Goal: Feedback & Contribution: Contribute content

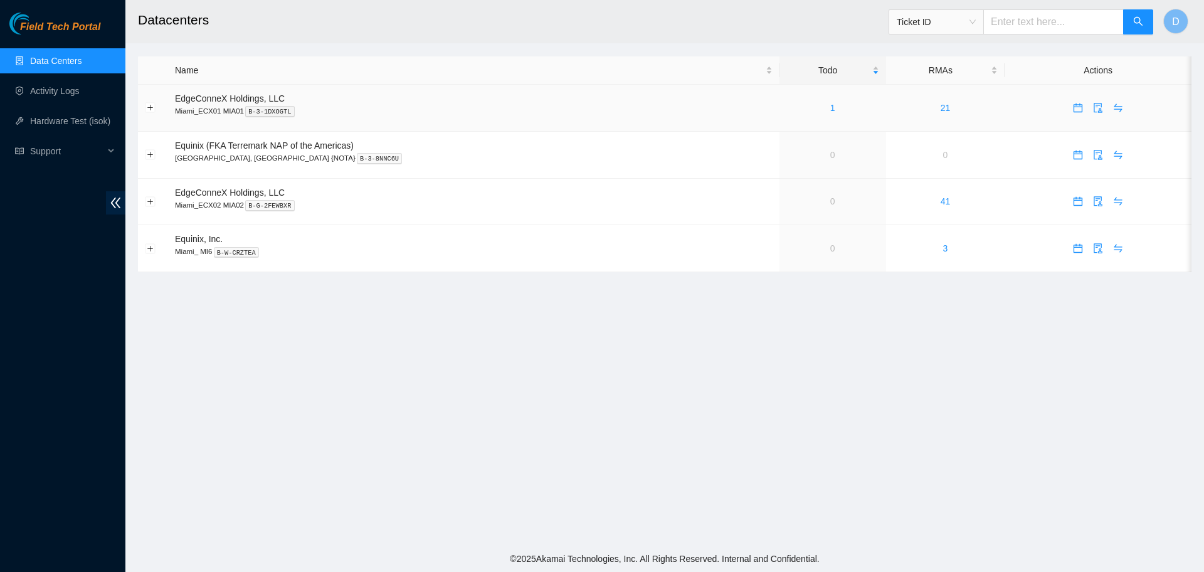
click at [786, 101] on div "1" at bounding box center [832, 108] width 93 height 14
click at [786, 103] on div "1" at bounding box center [832, 108] width 93 height 14
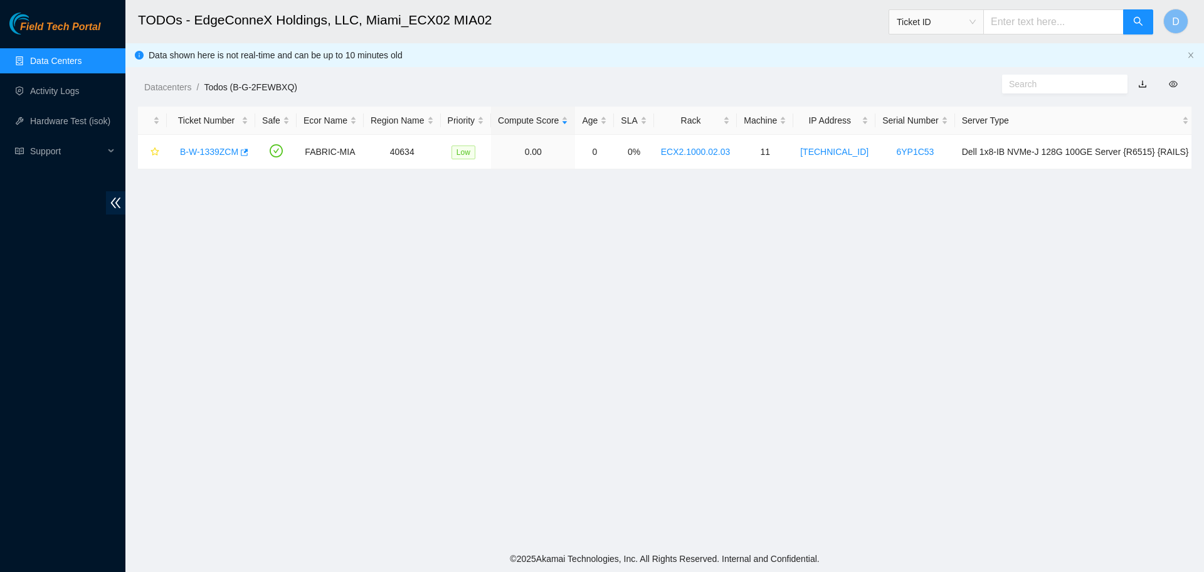
click at [40, 56] on link "Data Centers" at bounding box center [55, 61] width 51 height 10
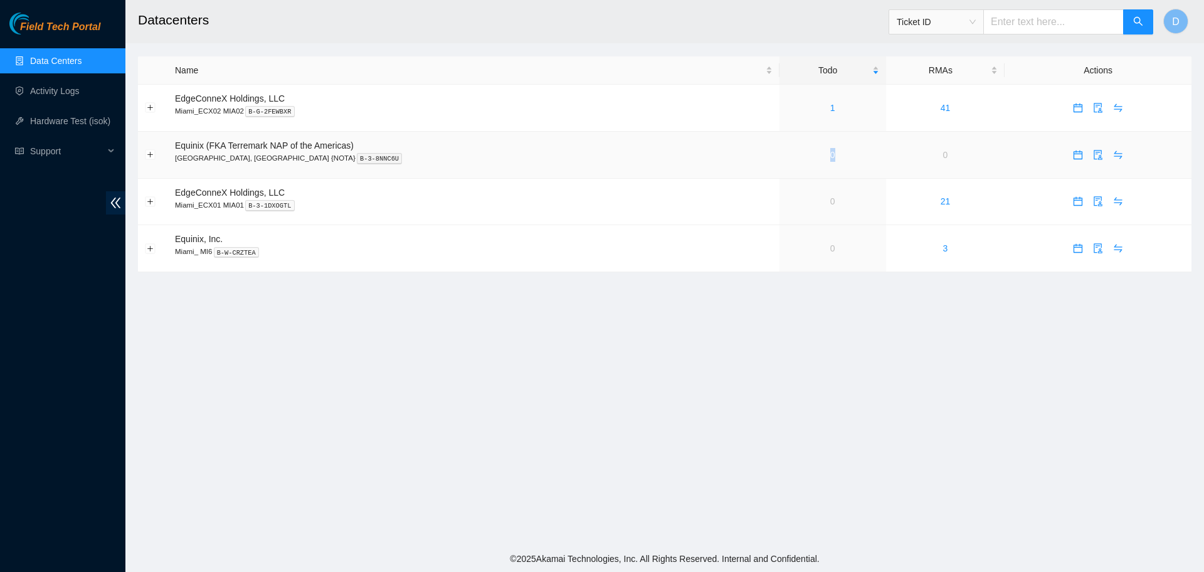
drag, startPoint x: 793, startPoint y: 154, endPoint x: 760, endPoint y: 162, distance: 33.6
click at [779, 161] on td "0" at bounding box center [832, 155] width 107 height 47
click at [791, 216] on td "0" at bounding box center [832, 202] width 107 height 47
drag, startPoint x: 790, startPoint y: 196, endPoint x: 743, endPoint y: 194, distance: 47.1
click at [779, 194] on td "0" at bounding box center [832, 202] width 107 height 47
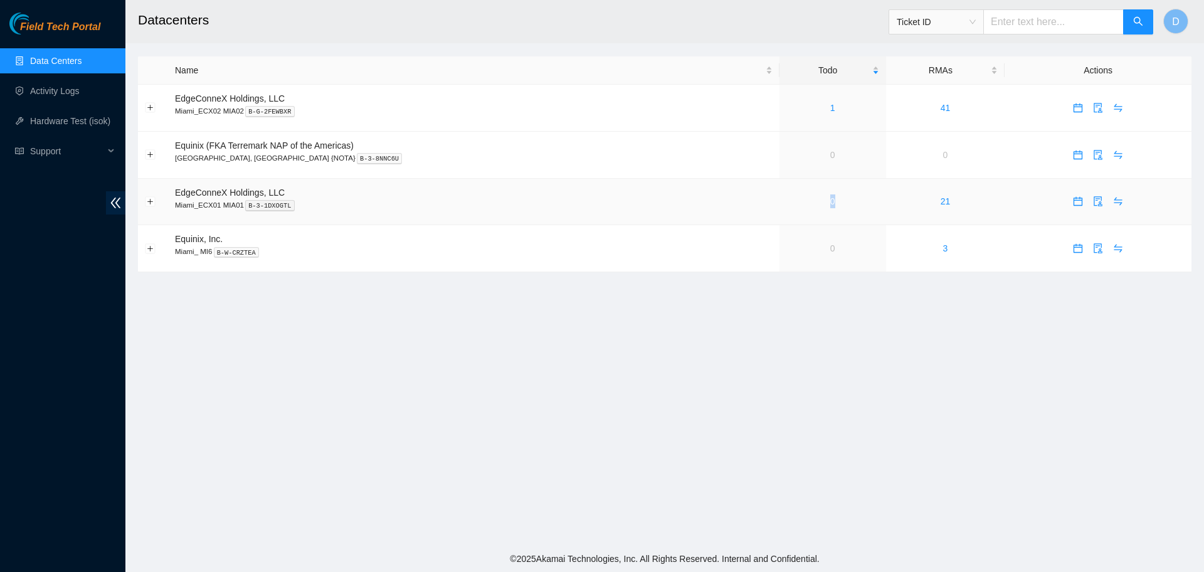
click at [779, 219] on td "0" at bounding box center [832, 202] width 107 height 47
drag, startPoint x: 796, startPoint y: 246, endPoint x: 750, endPoint y: 250, distance: 45.9
click at [779, 250] on td "0" at bounding box center [832, 248] width 107 height 47
click at [754, 295] on main "Datacenters Ticket ID D Name Todo RMAs Actions EdgeConneX Holdings, LLC Miami_E…" at bounding box center [664, 272] width 1078 height 545
click at [63, 96] on link "Activity Logs" at bounding box center [55, 91] width 50 height 10
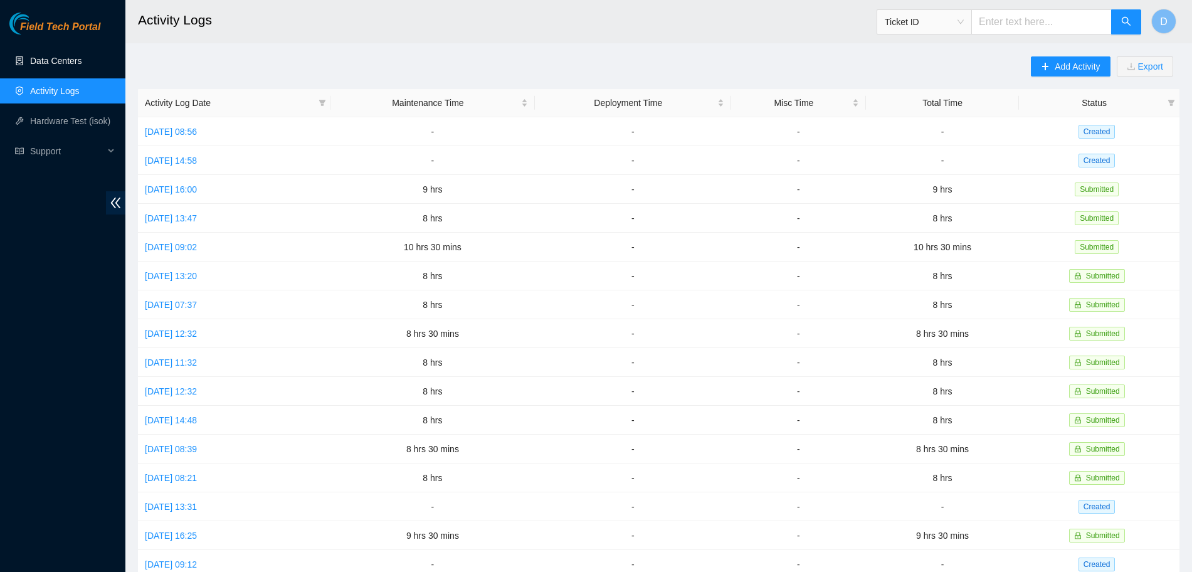
click at [73, 61] on link "Data Centers" at bounding box center [55, 61] width 51 height 10
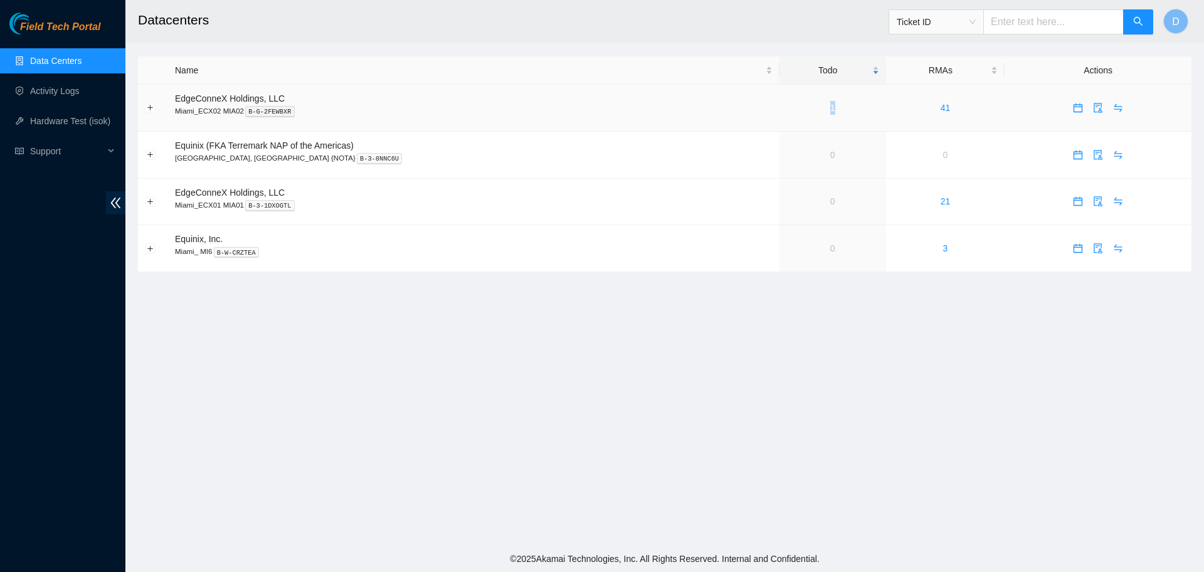
drag, startPoint x: 816, startPoint y: 107, endPoint x: 720, endPoint y: 124, distance: 96.9
click at [720, 124] on tr "EdgeConneX Holdings, LLC Miami_ECX02 MIA02 B-G-2FEWBXR 1 41" at bounding box center [664, 108] width 1053 height 47
drag, startPoint x: 613, startPoint y: 324, endPoint x: 545, endPoint y: 288, distance: 76.9
click at [613, 324] on main "Datacenters Ticket ID D Name Todo RMAs Actions EdgeConneX Holdings, LLC Miami_E…" at bounding box center [664, 272] width 1078 height 545
click at [152, 113] on td at bounding box center [153, 108] width 30 height 47
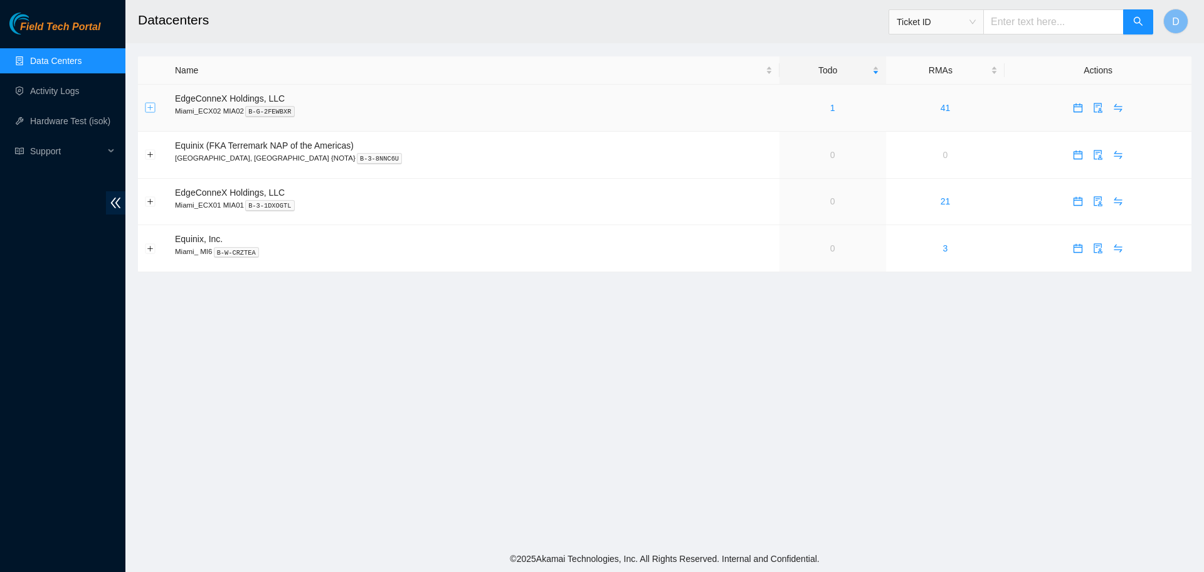
click at [151, 108] on button "Expand row" at bounding box center [150, 108] width 10 height 10
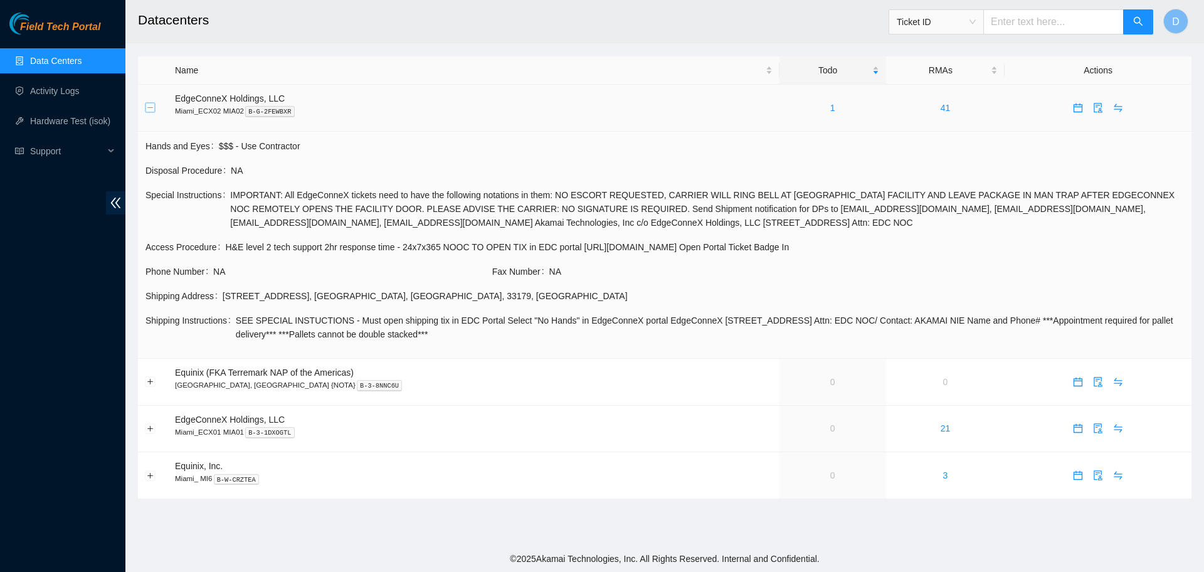
click at [151, 108] on button "Collapse row" at bounding box center [150, 108] width 10 height 10
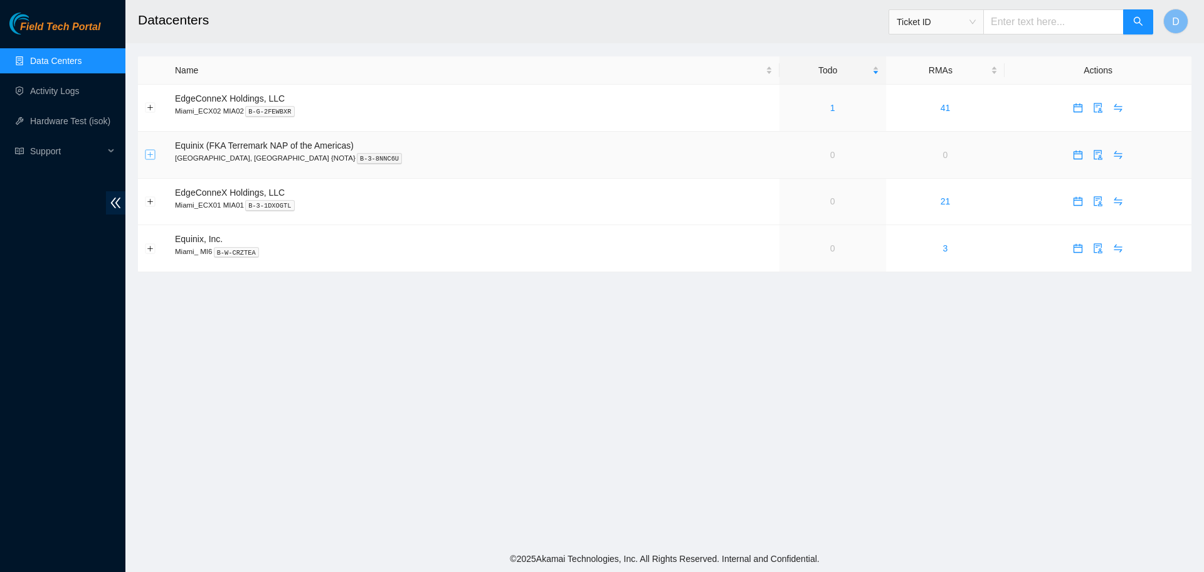
click at [154, 152] on button "Expand row" at bounding box center [150, 155] width 10 height 10
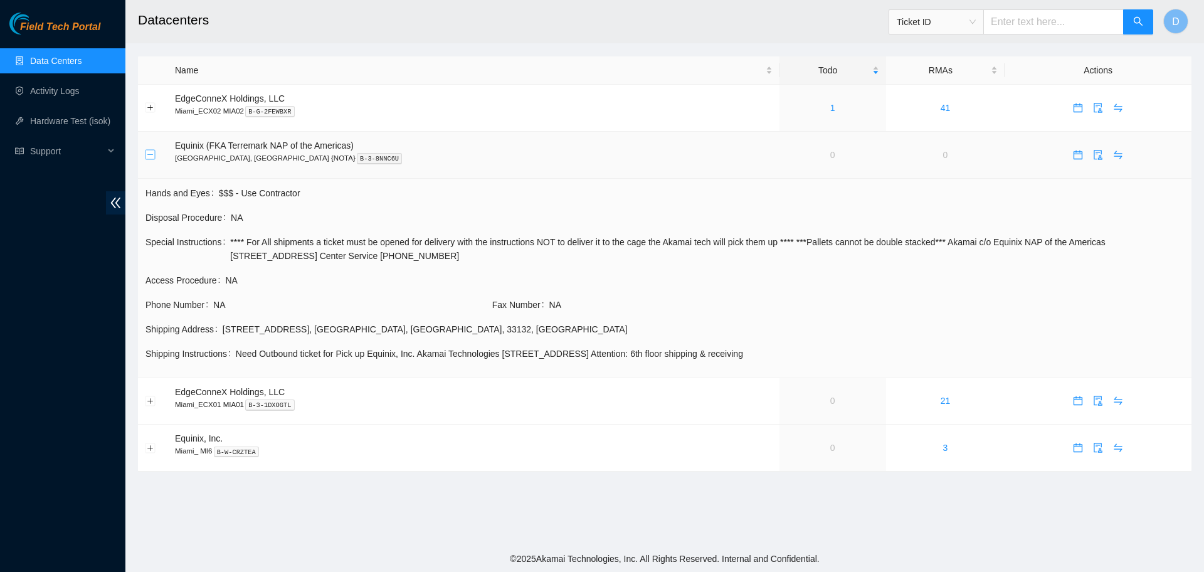
click at [147, 152] on button "Collapse row" at bounding box center [150, 155] width 10 height 10
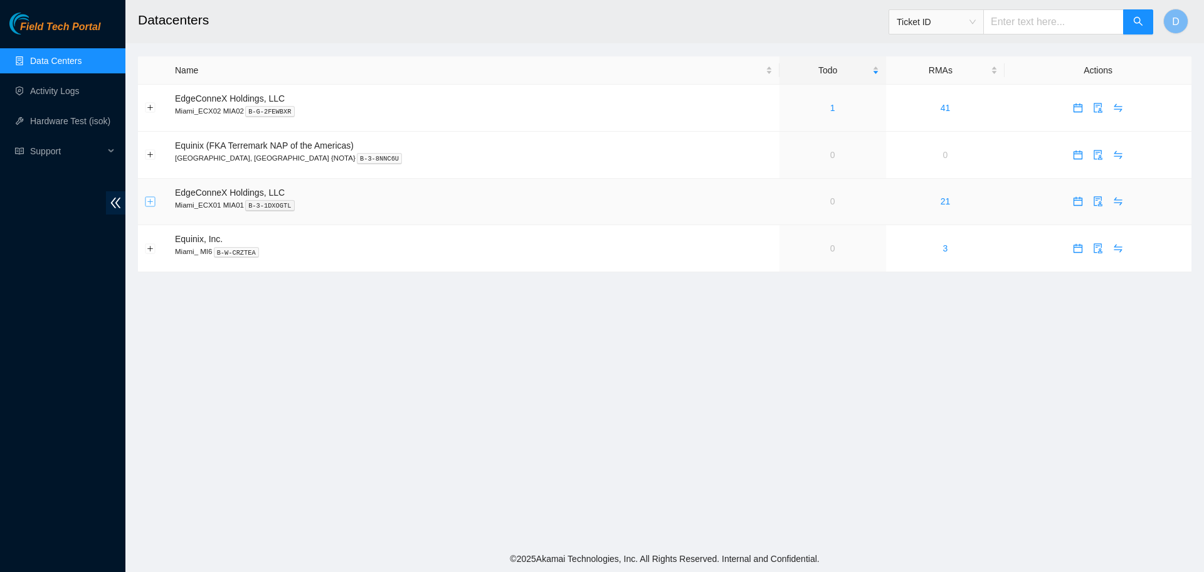
click at [151, 203] on button "Expand row" at bounding box center [150, 201] width 10 height 10
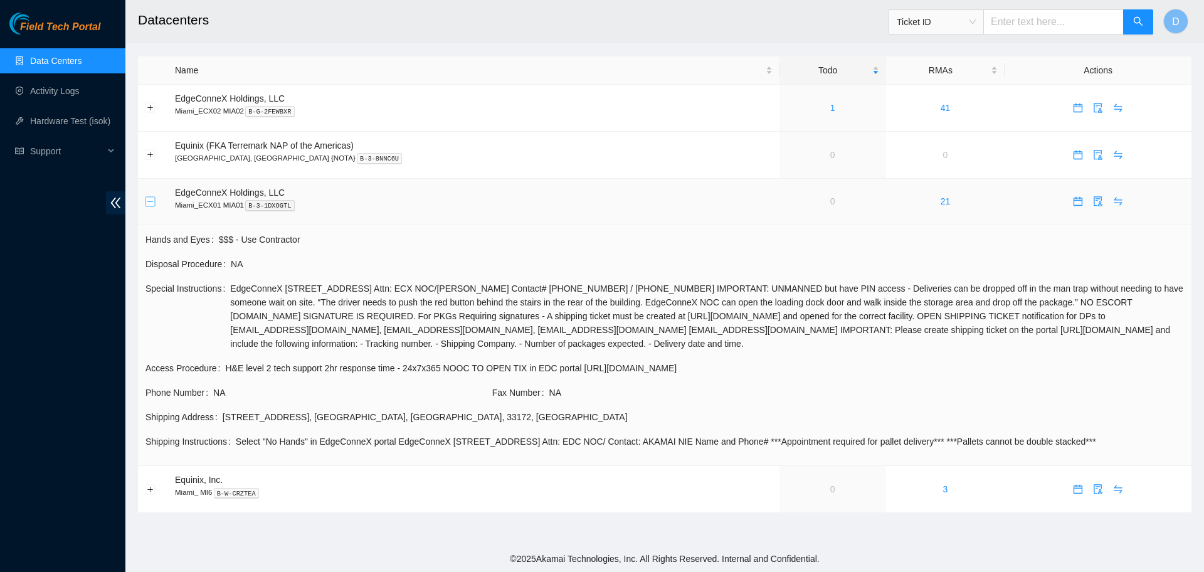
click at [152, 197] on button "Collapse row" at bounding box center [150, 201] width 10 height 10
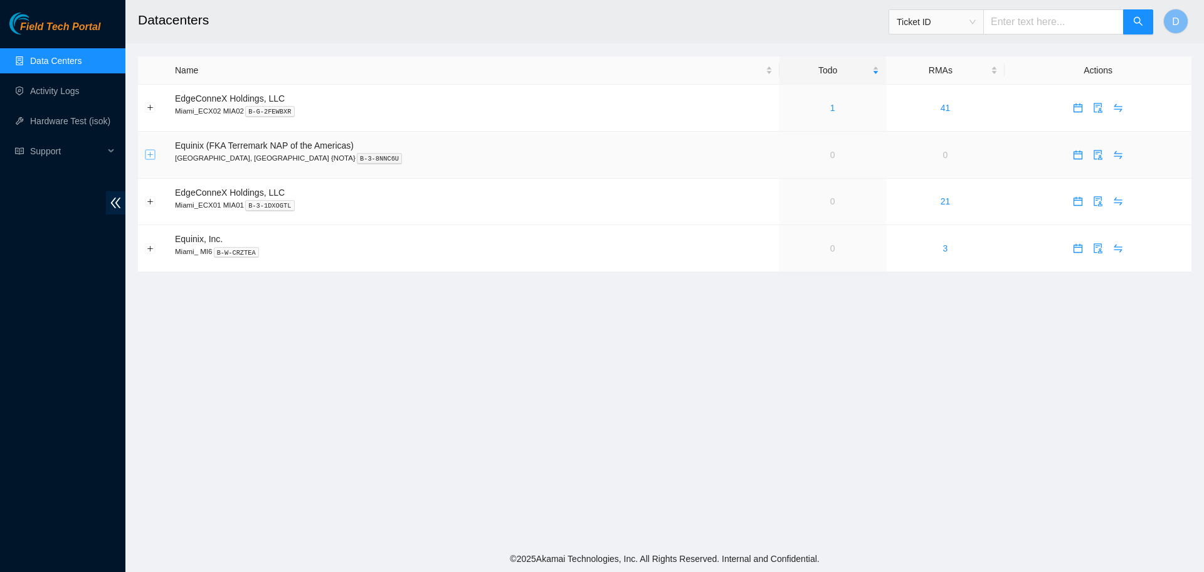
click at [150, 156] on button "Expand row" at bounding box center [150, 155] width 10 height 10
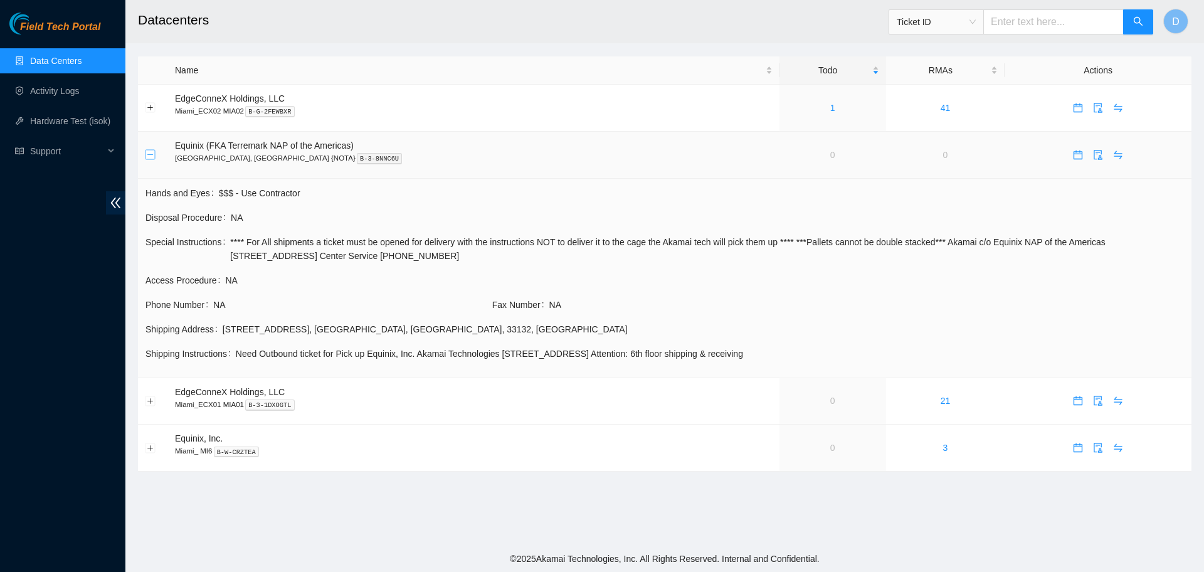
click at [150, 156] on button "Collapse row" at bounding box center [150, 155] width 10 height 10
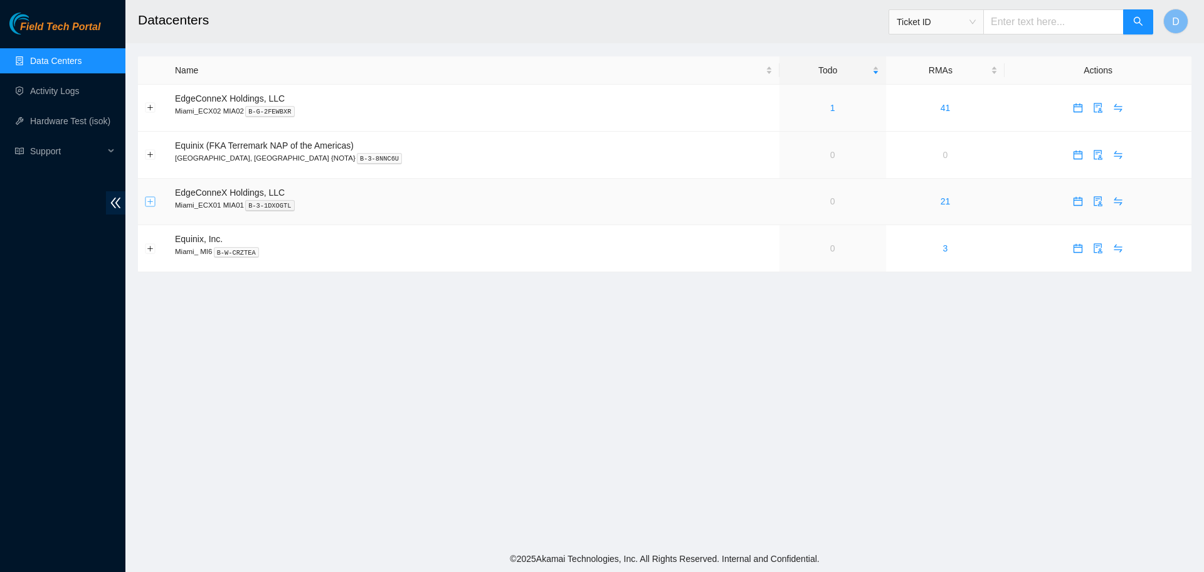
click at [146, 203] on button "Expand row" at bounding box center [150, 201] width 10 height 10
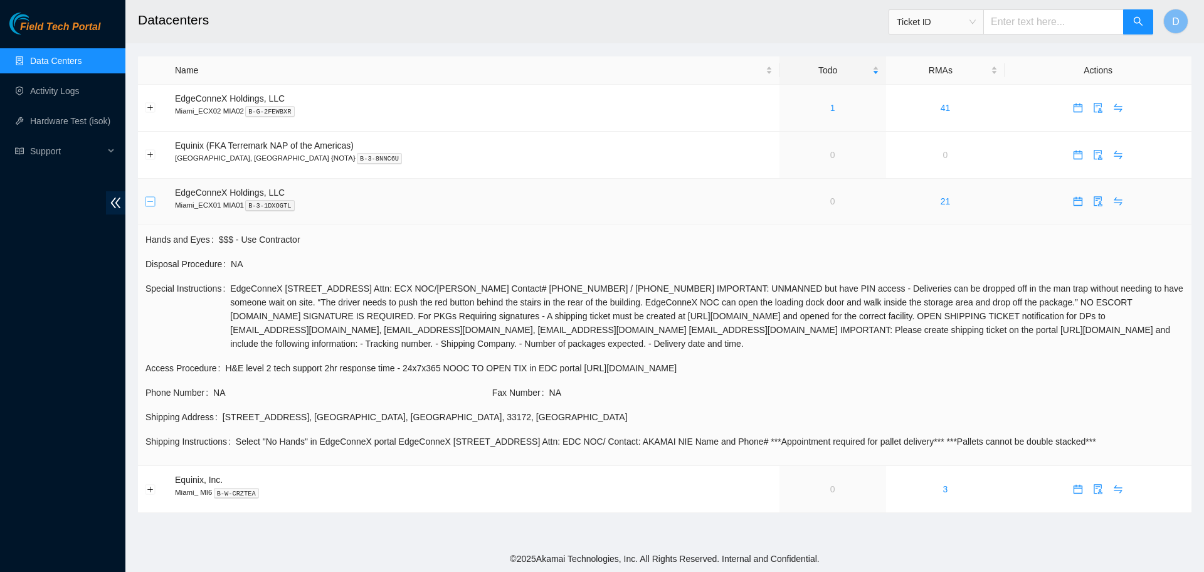
click at [147, 200] on button "Collapse row" at bounding box center [150, 201] width 10 height 10
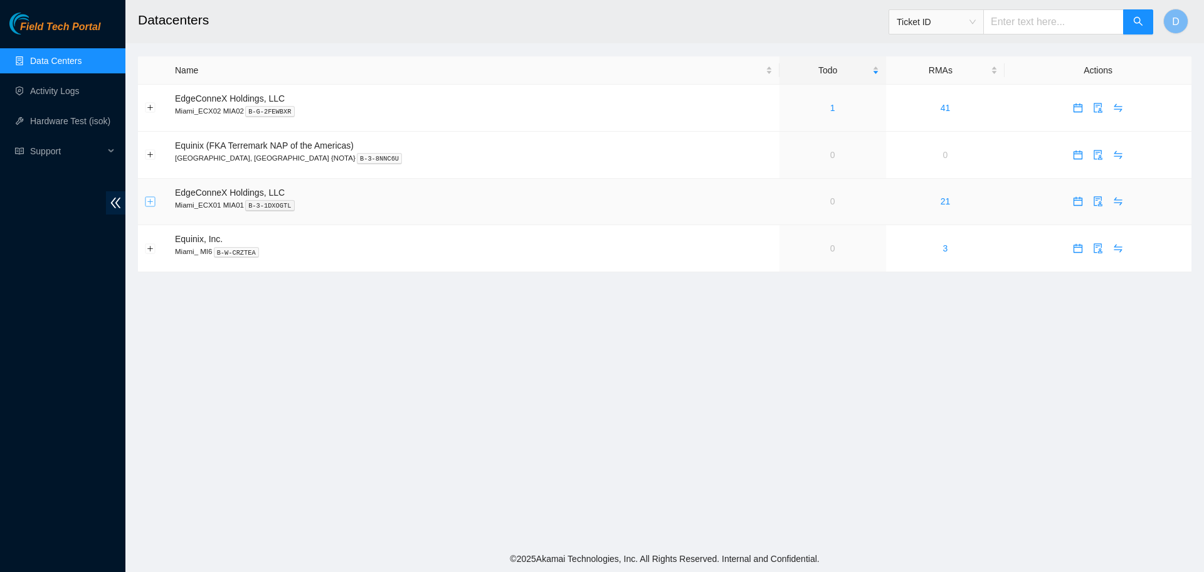
click at [154, 203] on button "Expand row" at bounding box center [150, 201] width 10 height 10
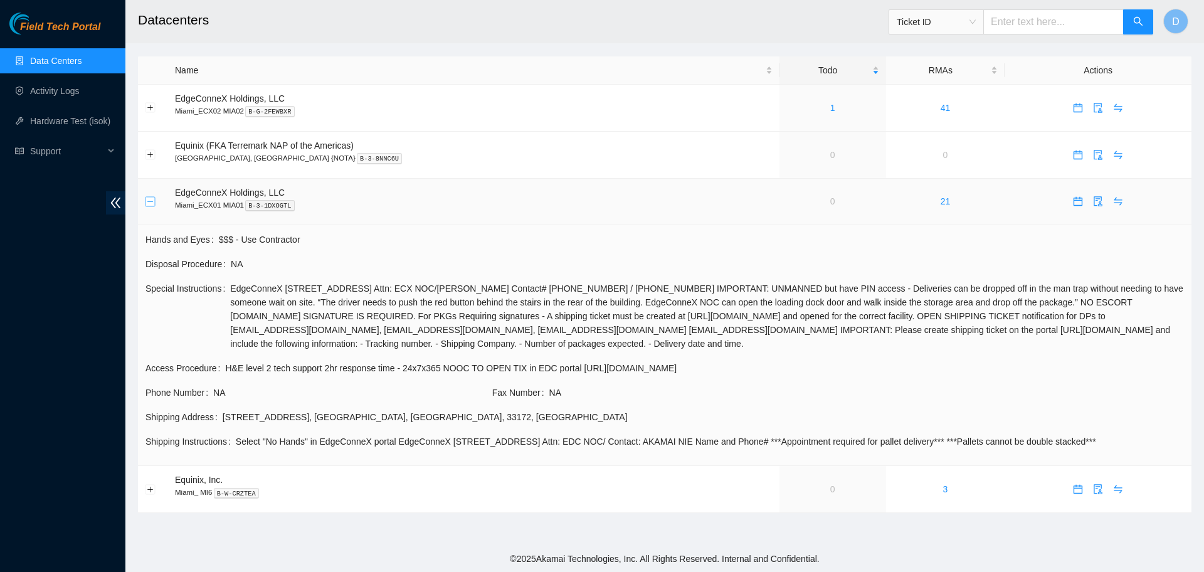
click at [154, 203] on button "Collapse row" at bounding box center [150, 201] width 10 height 10
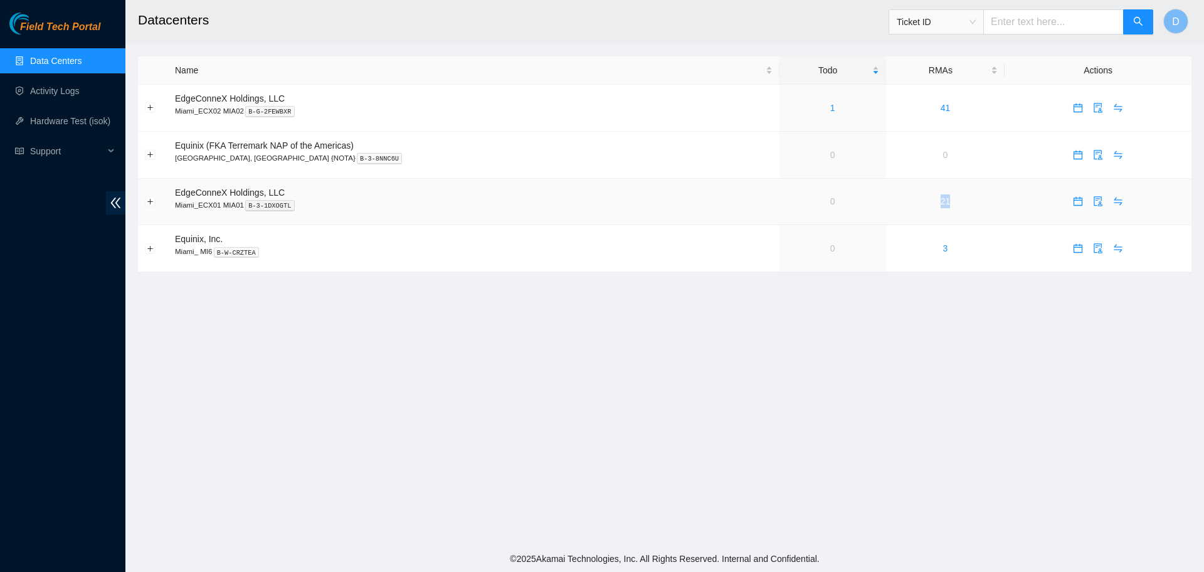
drag, startPoint x: 902, startPoint y: 208, endPoint x: 927, endPoint y: 206, distance: 24.6
click at [927, 206] on td "21" at bounding box center [945, 202] width 119 height 47
click at [931, 206] on td "21" at bounding box center [945, 202] width 119 height 47
click at [940, 203] on link "21" at bounding box center [945, 201] width 10 height 10
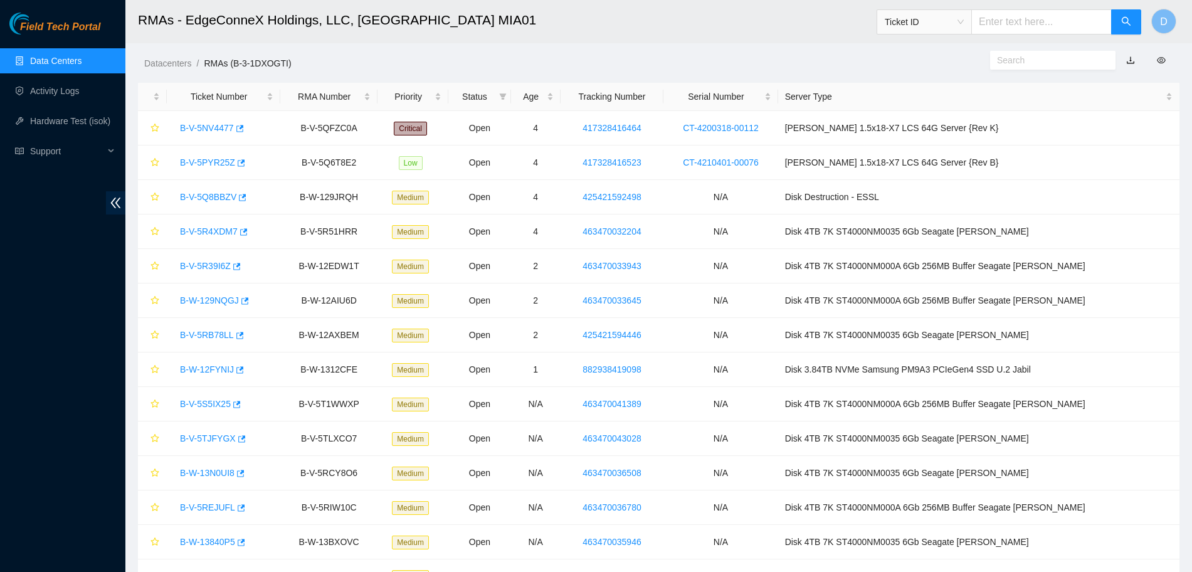
click at [64, 61] on link "Data Centers" at bounding box center [55, 61] width 51 height 10
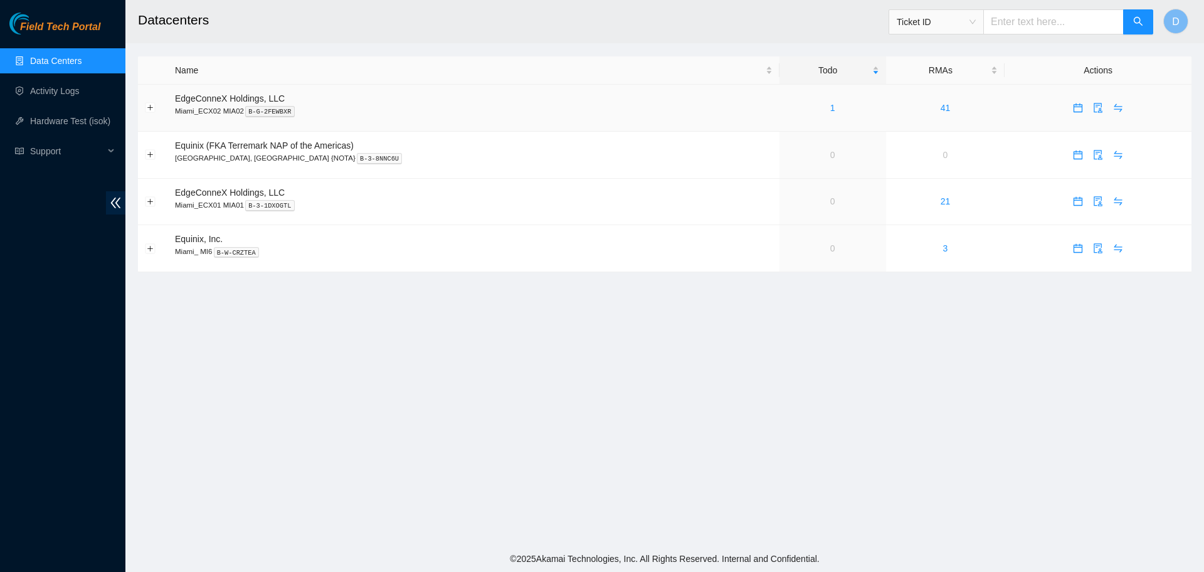
click at [786, 110] on div "1" at bounding box center [832, 108] width 93 height 14
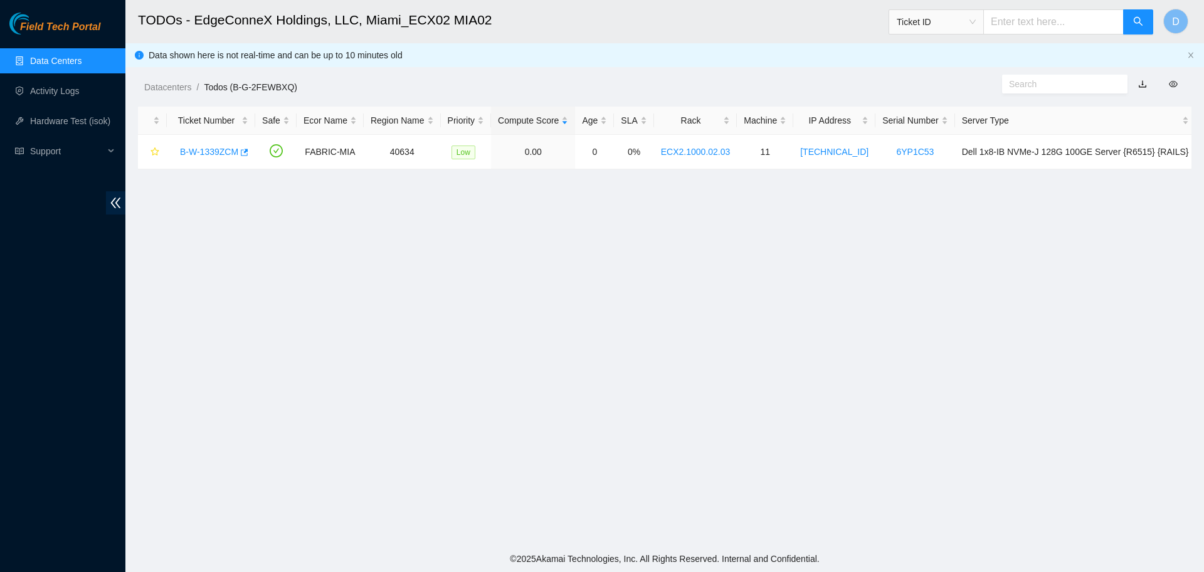
click at [61, 61] on link "Data Centers" at bounding box center [55, 61] width 51 height 10
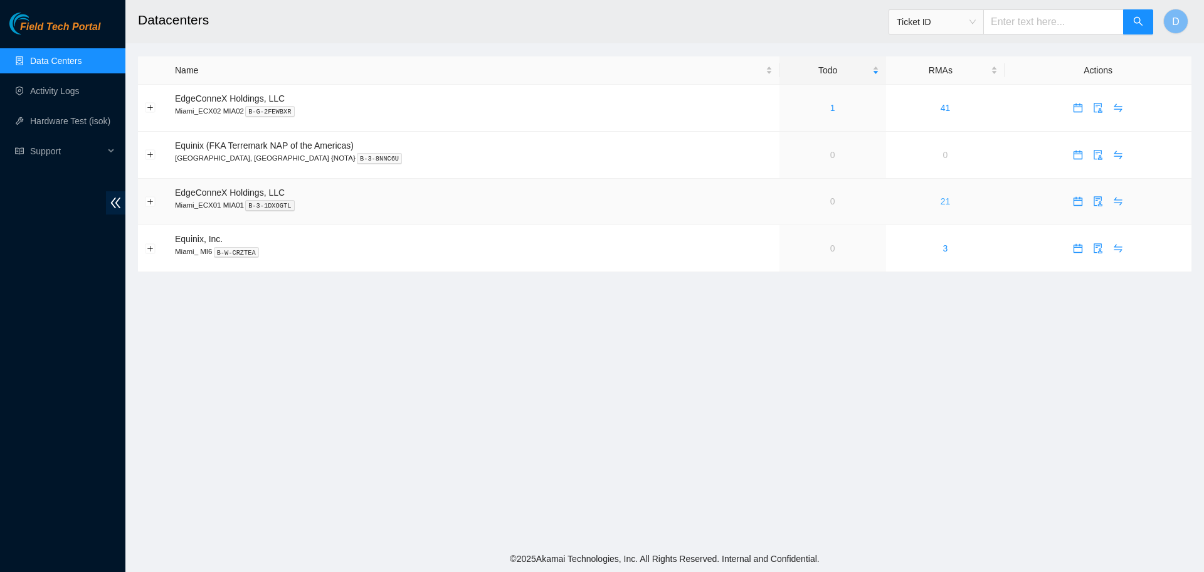
click at [940, 200] on link "21" at bounding box center [945, 201] width 10 height 10
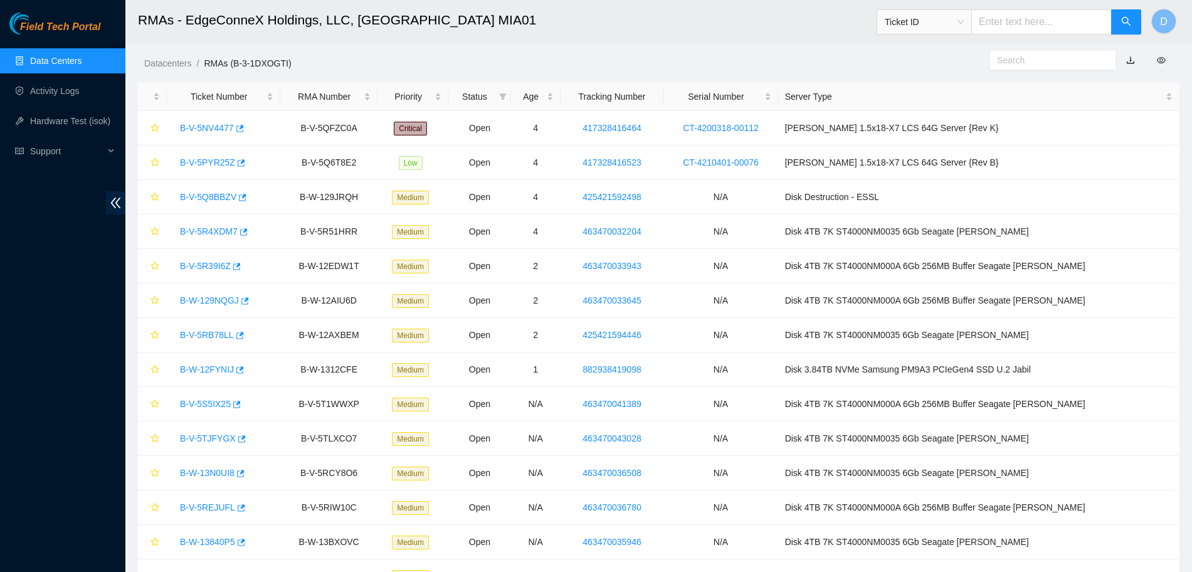
click at [75, 56] on link "Data Centers" at bounding box center [55, 61] width 51 height 10
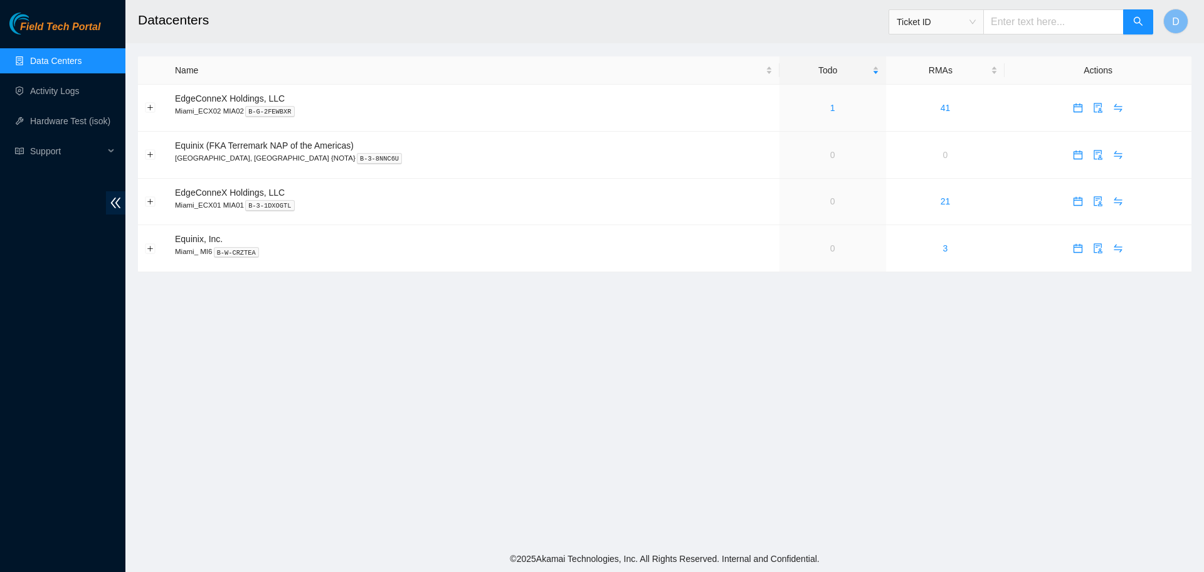
click at [82, 65] on link "Data Centers" at bounding box center [55, 61] width 51 height 10
click at [940, 202] on link "21" at bounding box center [945, 201] width 10 height 10
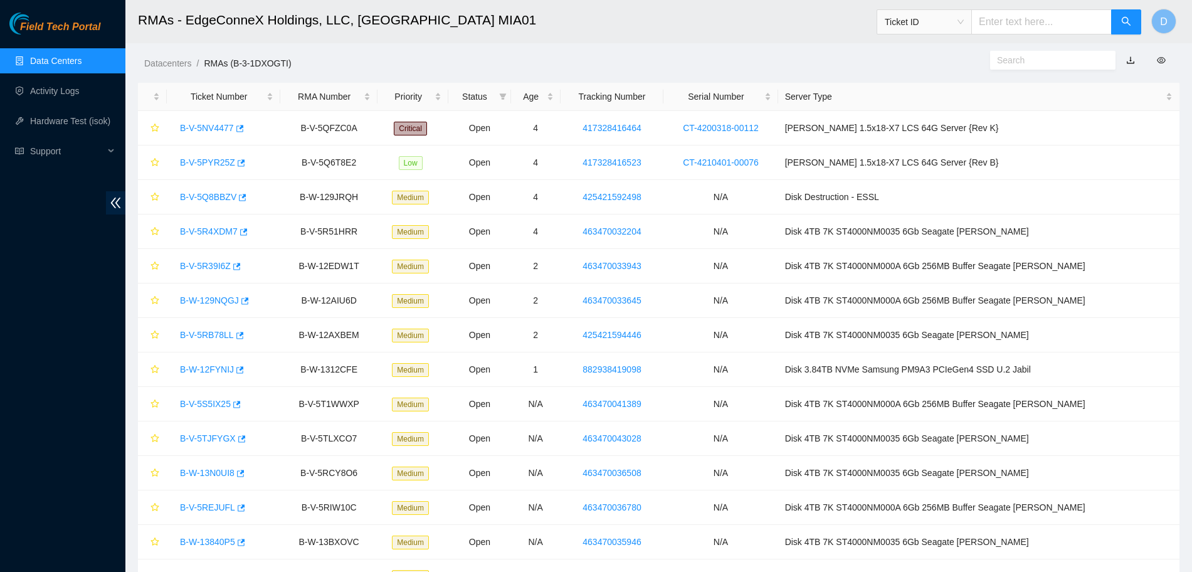
click at [82, 58] on link "Data Centers" at bounding box center [55, 61] width 51 height 10
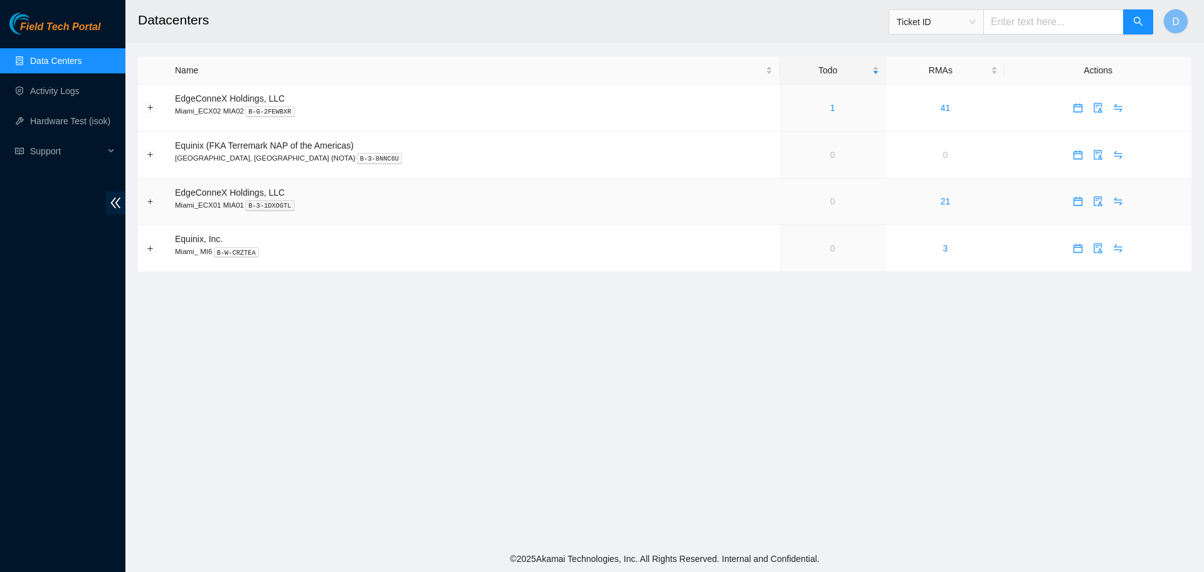
click at [922, 208] on td "21" at bounding box center [945, 202] width 119 height 47
click at [915, 208] on td "21" at bounding box center [945, 202] width 119 height 47
click at [940, 204] on link "21" at bounding box center [945, 201] width 10 height 10
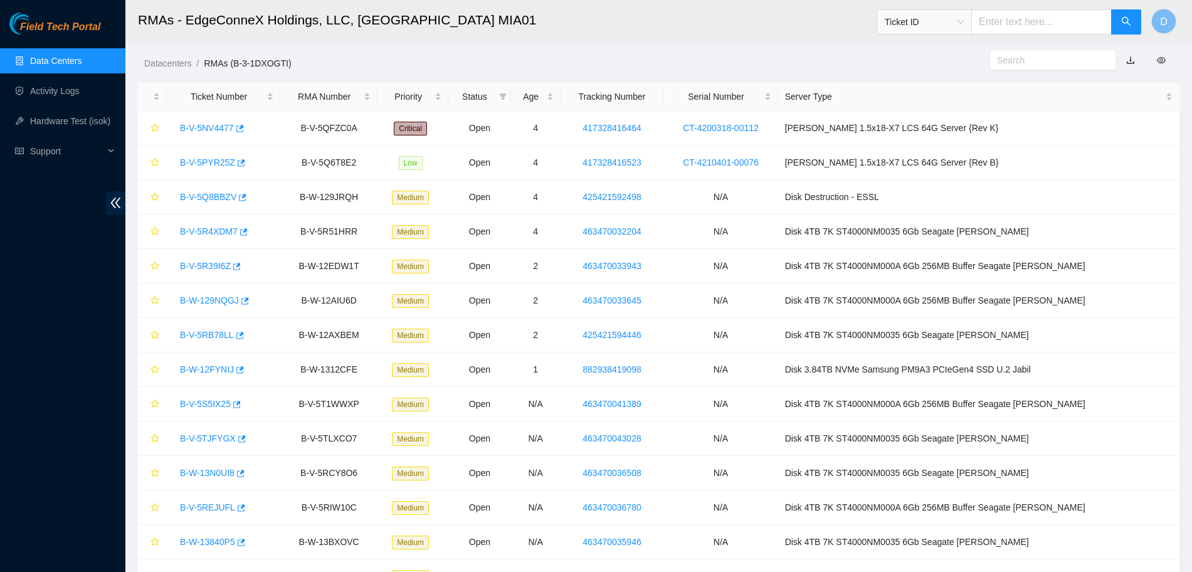
click at [82, 64] on link "Data Centers" at bounding box center [55, 61] width 51 height 10
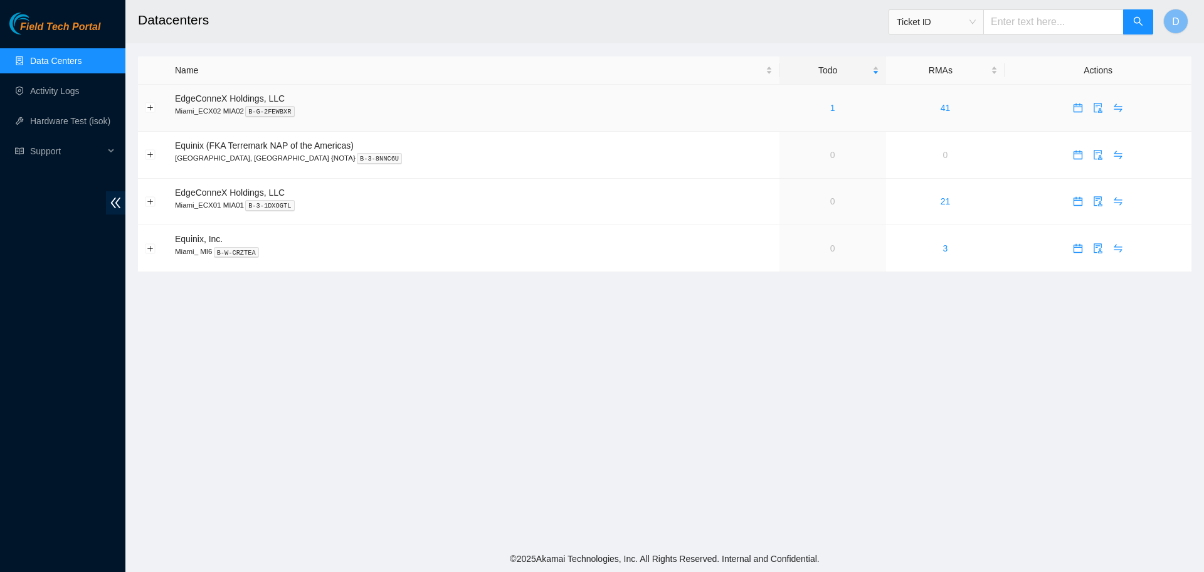
click at [786, 107] on div "1" at bounding box center [832, 108] width 93 height 14
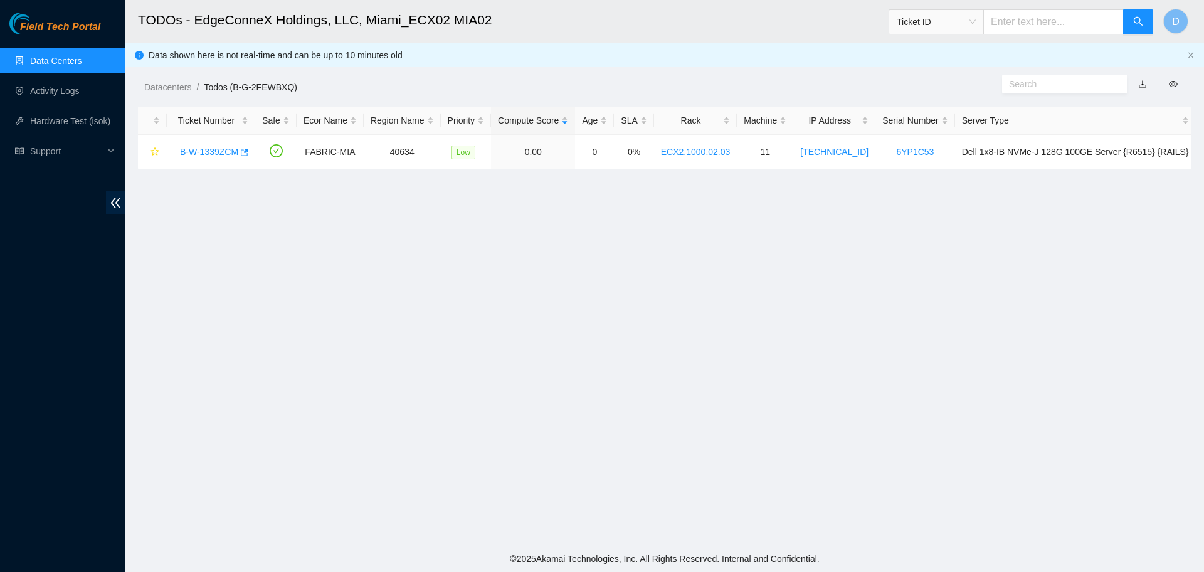
click at [82, 66] on link "Data Centers" at bounding box center [55, 61] width 51 height 10
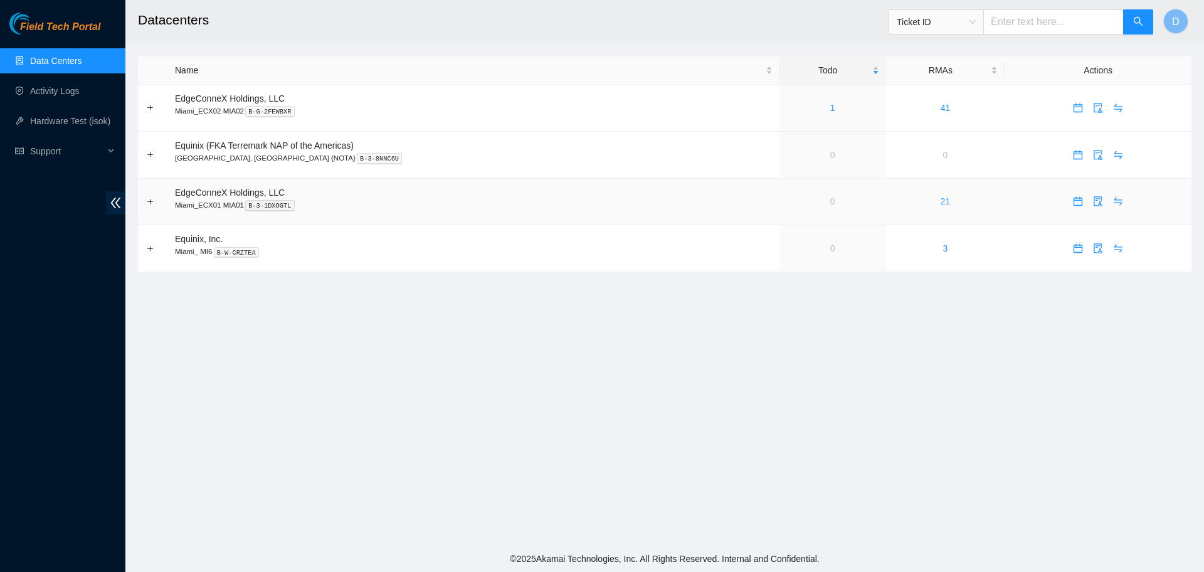
click at [940, 205] on link "21" at bounding box center [945, 201] width 10 height 10
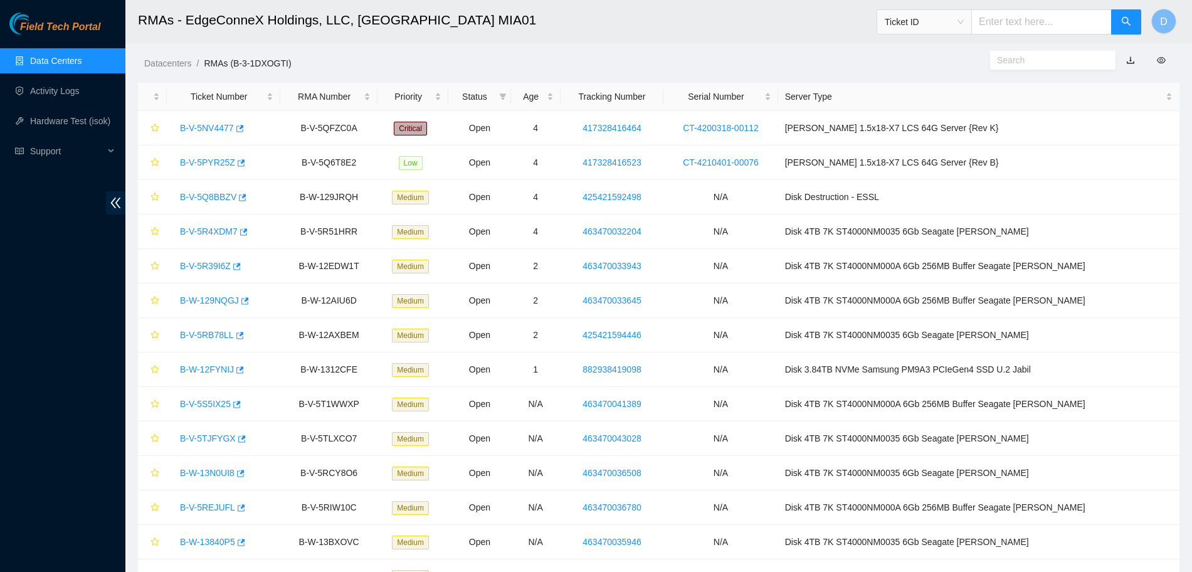
click at [78, 62] on link "Data Centers" at bounding box center [55, 61] width 51 height 10
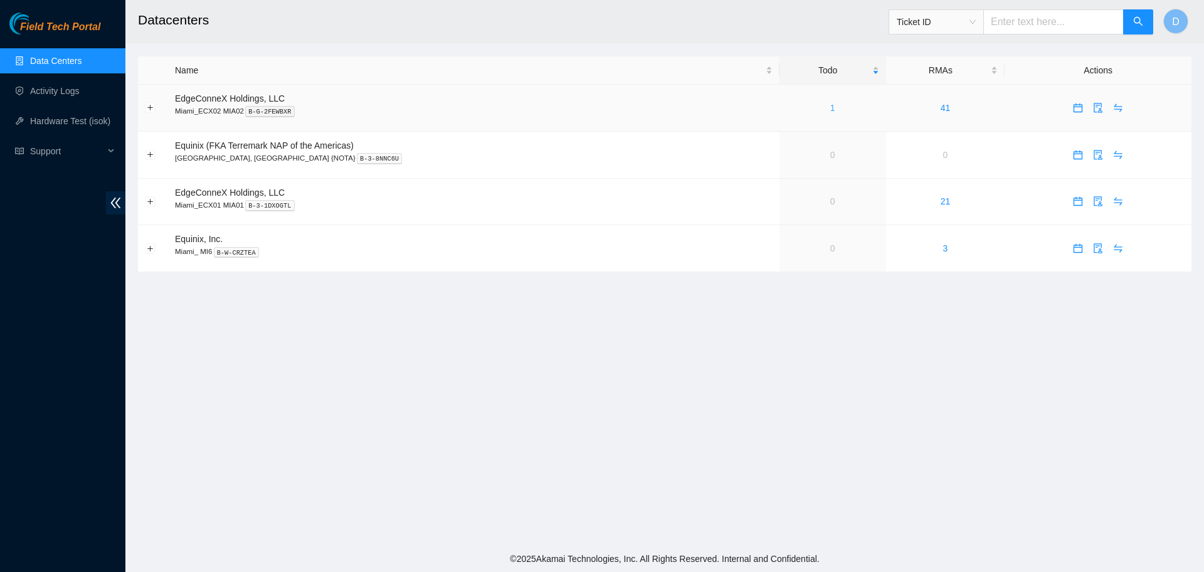
click at [830, 112] on link "1" at bounding box center [832, 108] width 5 height 10
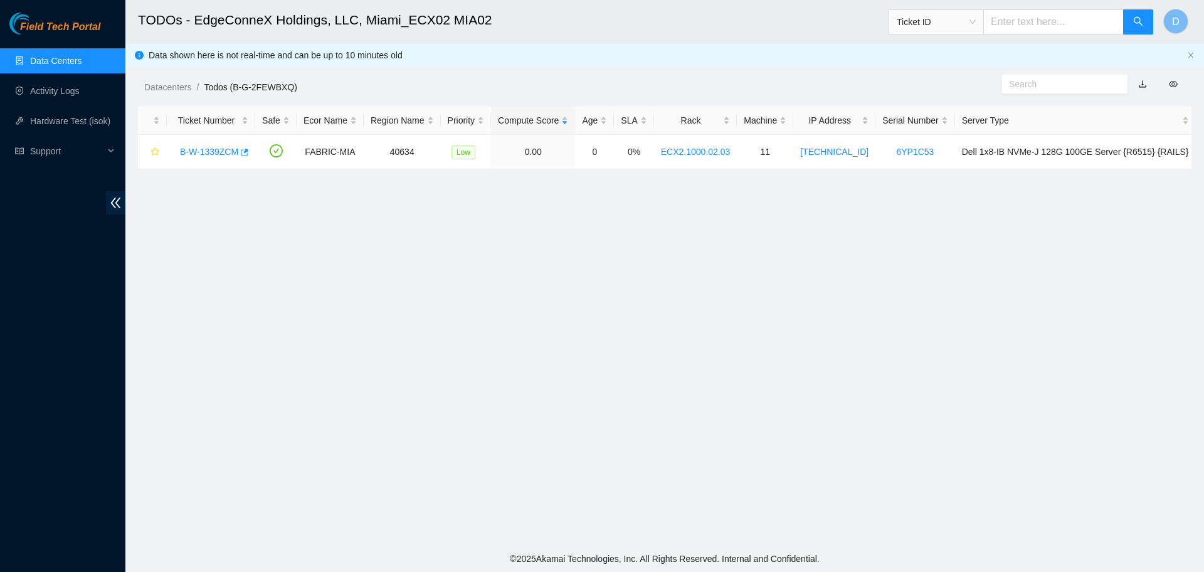
click at [36, 47] on ul "Data Centers Activity Logs Hardware Test (isok) Support" at bounding box center [62, 106] width 125 height 120
click at [40, 58] on link "Data Centers" at bounding box center [55, 61] width 51 height 10
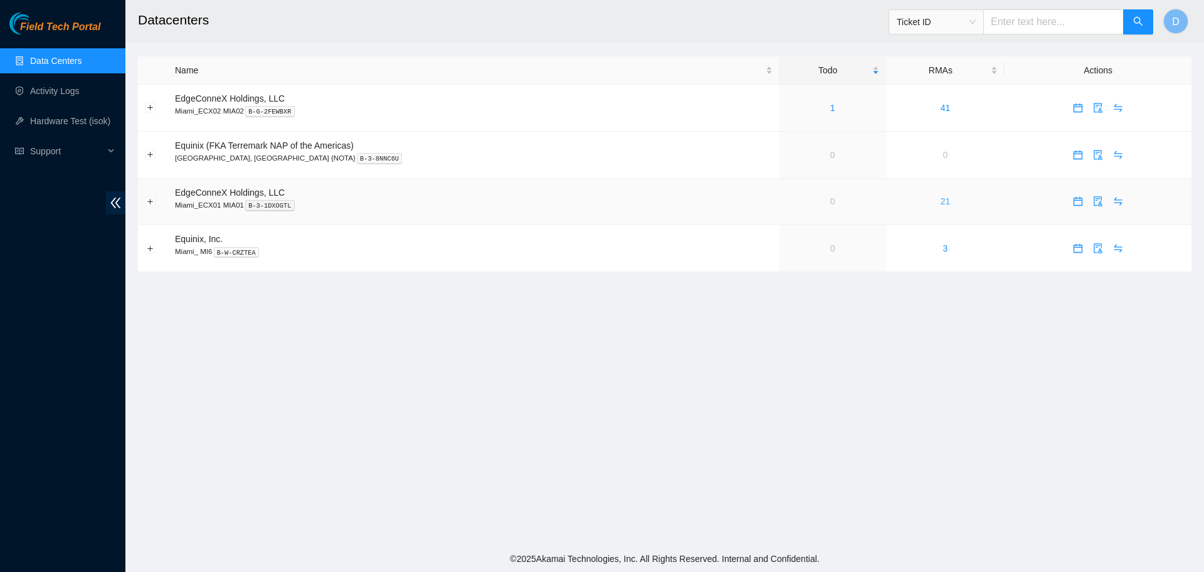
click at [940, 201] on link "21" at bounding box center [945, 201] width 10 height 10
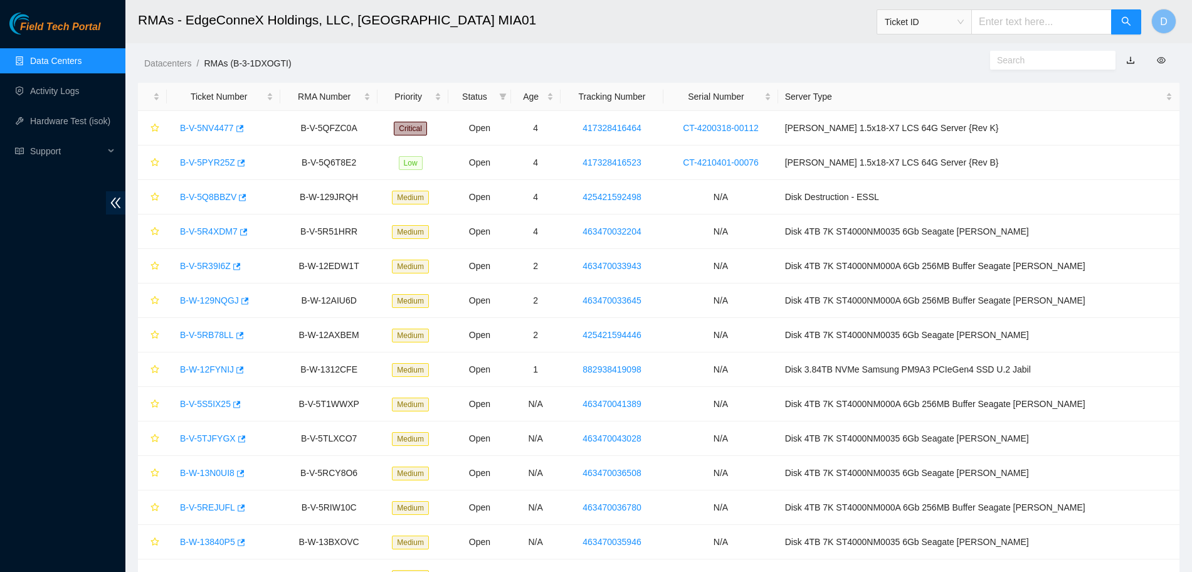
click at [82, 60] on link "Data Centers" at bounding box center [55, 61] width 51 height 10
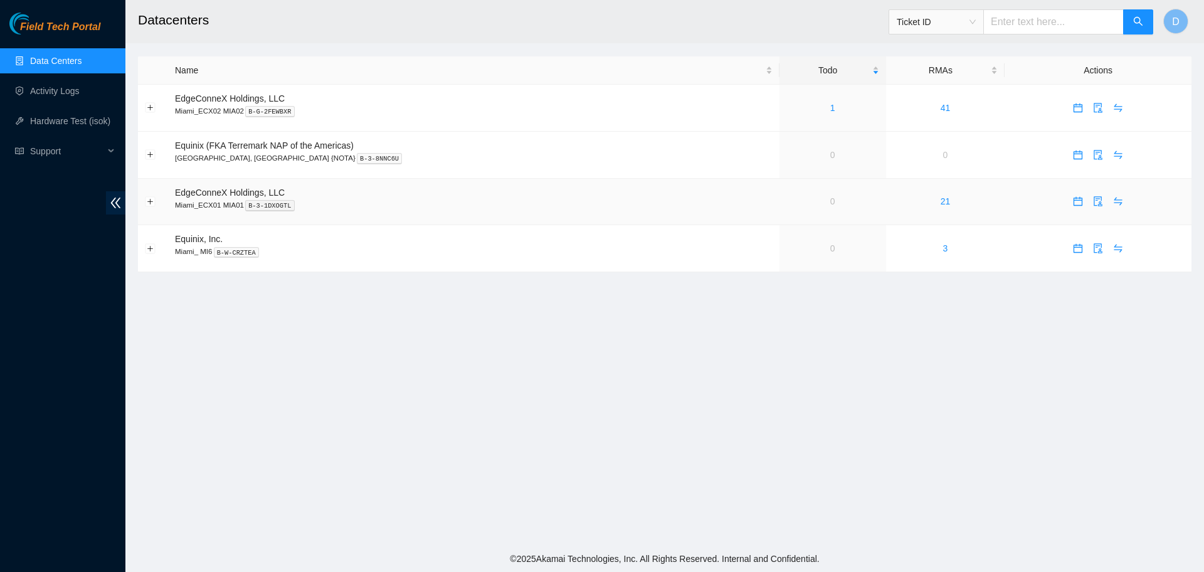
click at [903, 201] on td "21" at bounding box center [945, 202] width 119 height 47
click at [918, 200] on td "21" at bounding box center [945, 202] width 119 height 47
click at [940, 201] on link "21" at bounding box center [945, 201] width 10 height 10
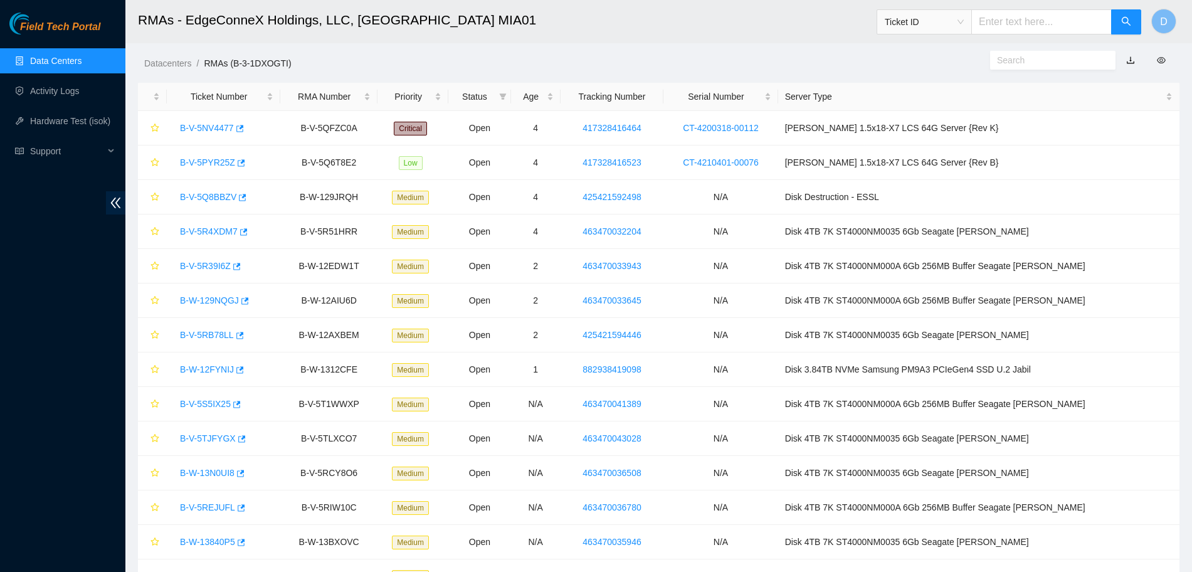
click at [82, 61] on link "Data Centers" at bounding box center [55, 61] width 51 height 10
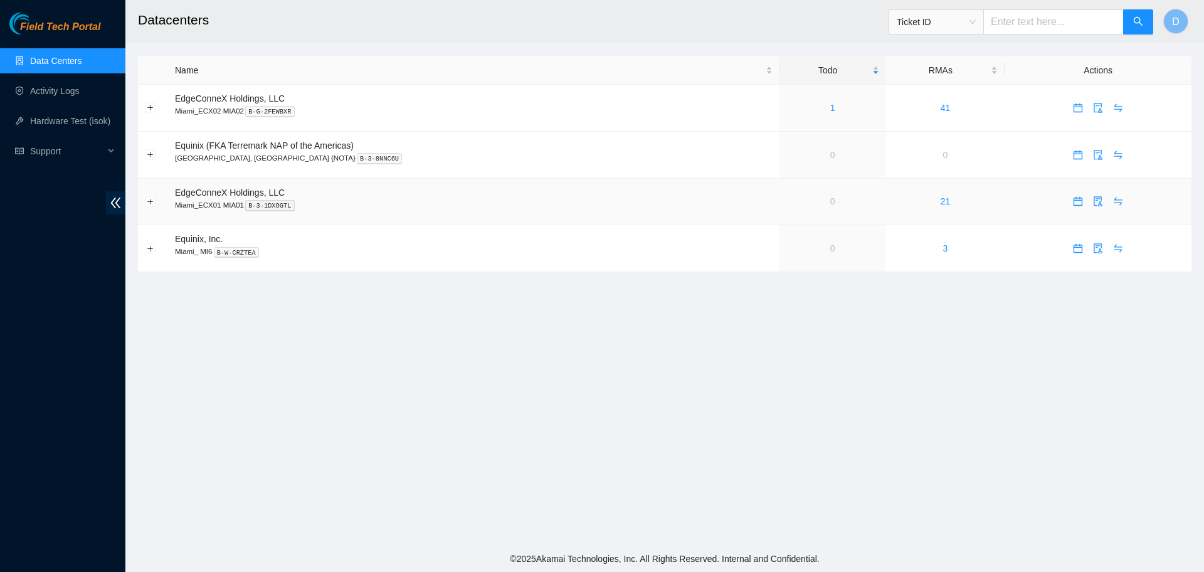
click at [908, 208] on td "21" at bounding box center [945, 202] width 119 height 47
click at [940, 202] on link "21" at bounding box center [945, 201] width 10 height 10
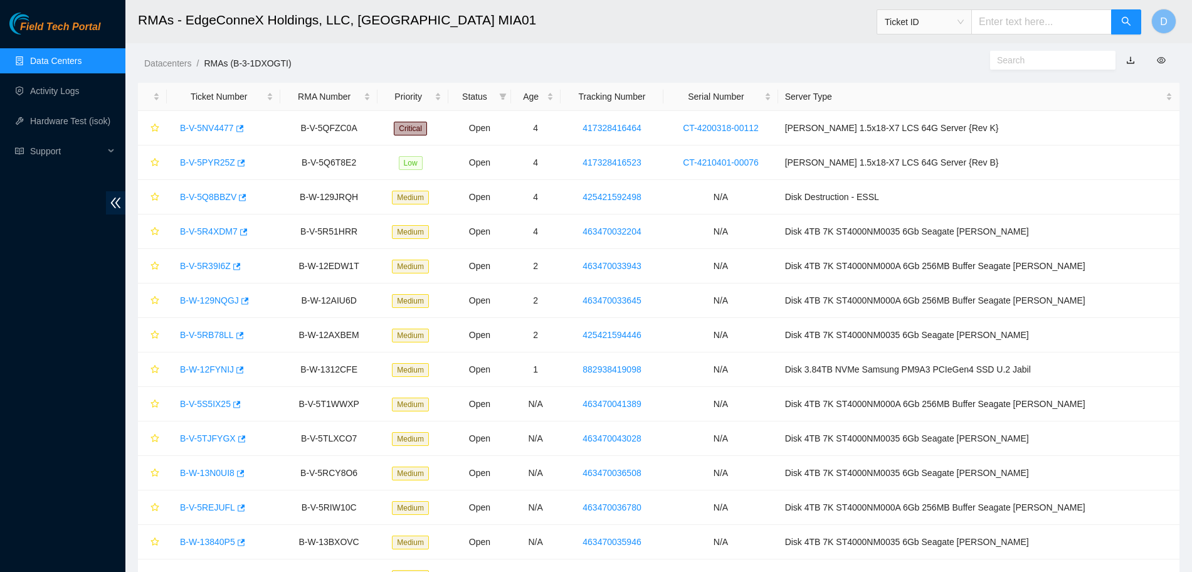
click at [82, 58] on link "Data Centers" at bounding box center [55, 61] width 51 height 10
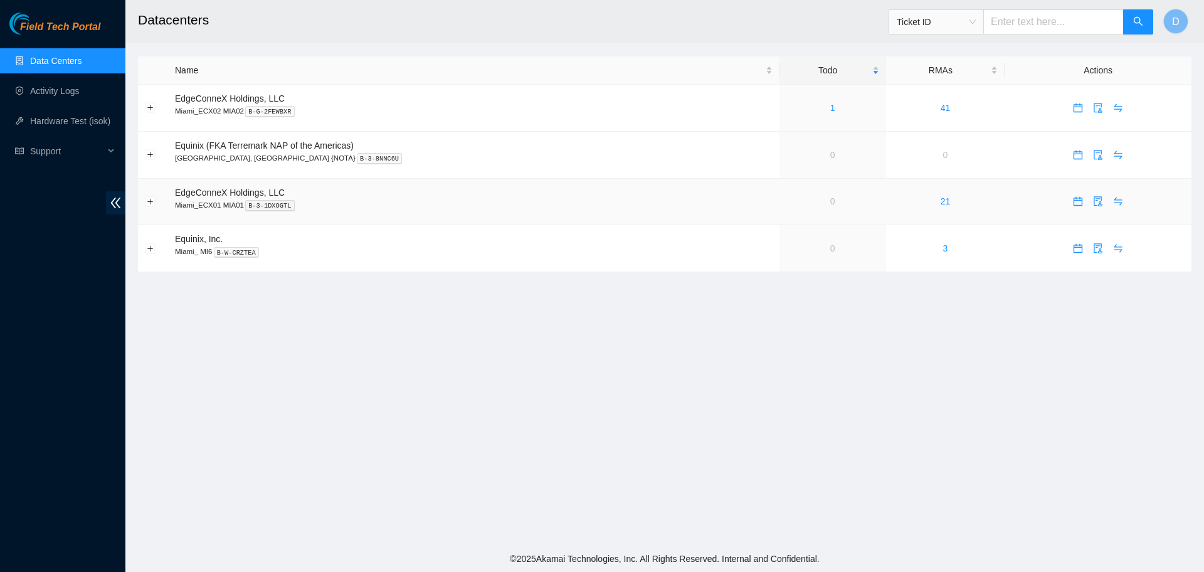
click at [902, 210] on td "21" at bounding box center [945, 202] width 119 height 47
click at [940, 203] on link "21" at bounding box center [945, 201] width 10 height 10
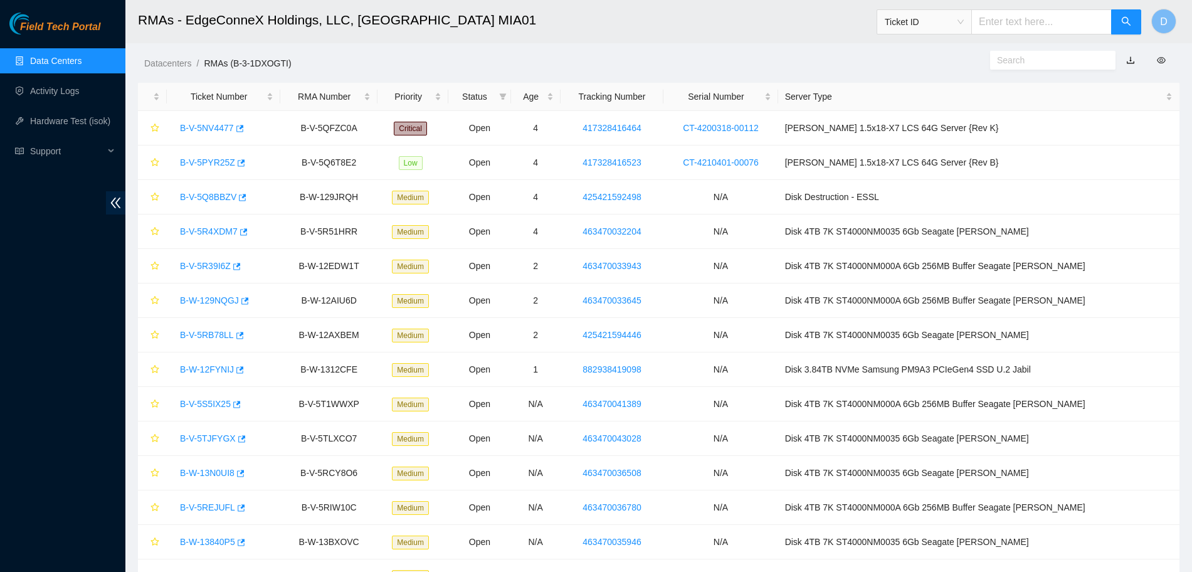
click at [68, 57] on link "Data Centers" at bounding box center [55, 61] width 51 height 10
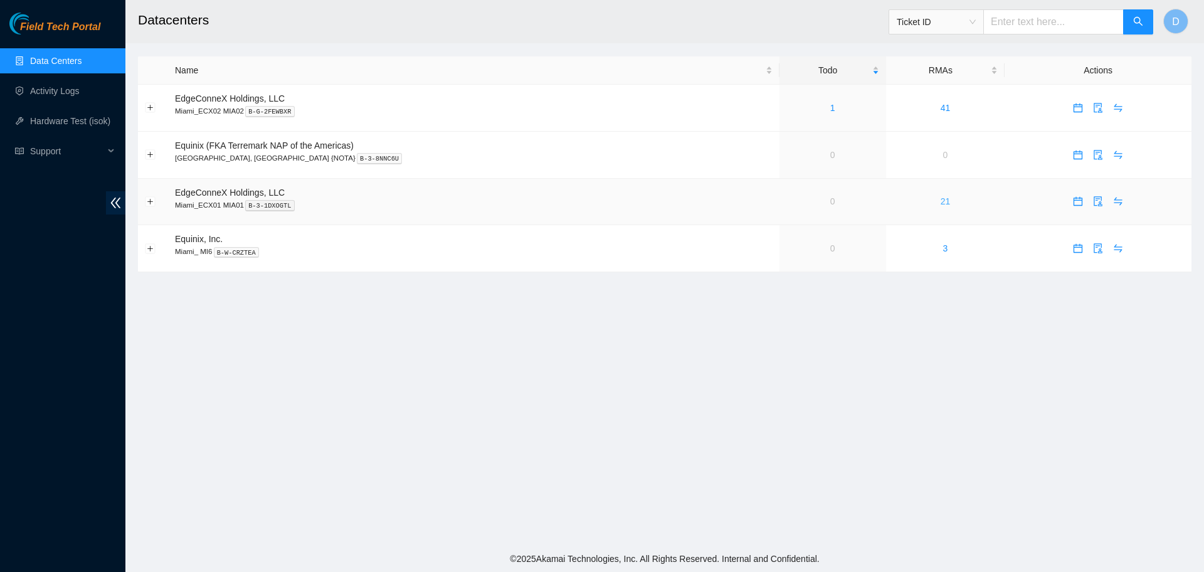
click at [940, 204] on link "21" at bounding box center [945, 201] width 10 height 10
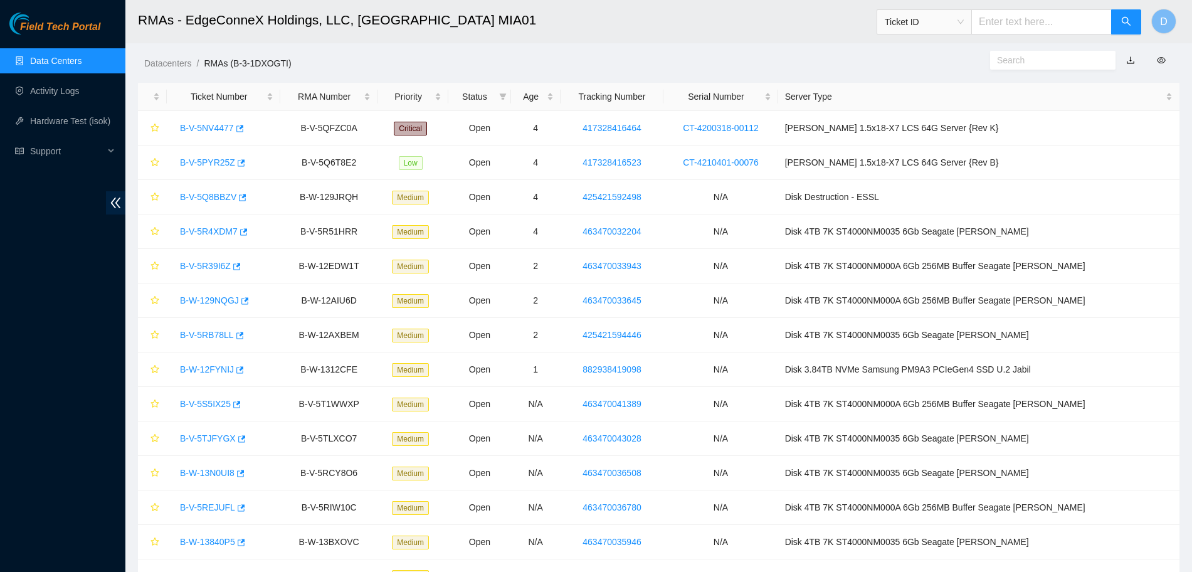
click at [82, 66] on link "Data Centers" at bounding box center [55, 61] width 51 height 10
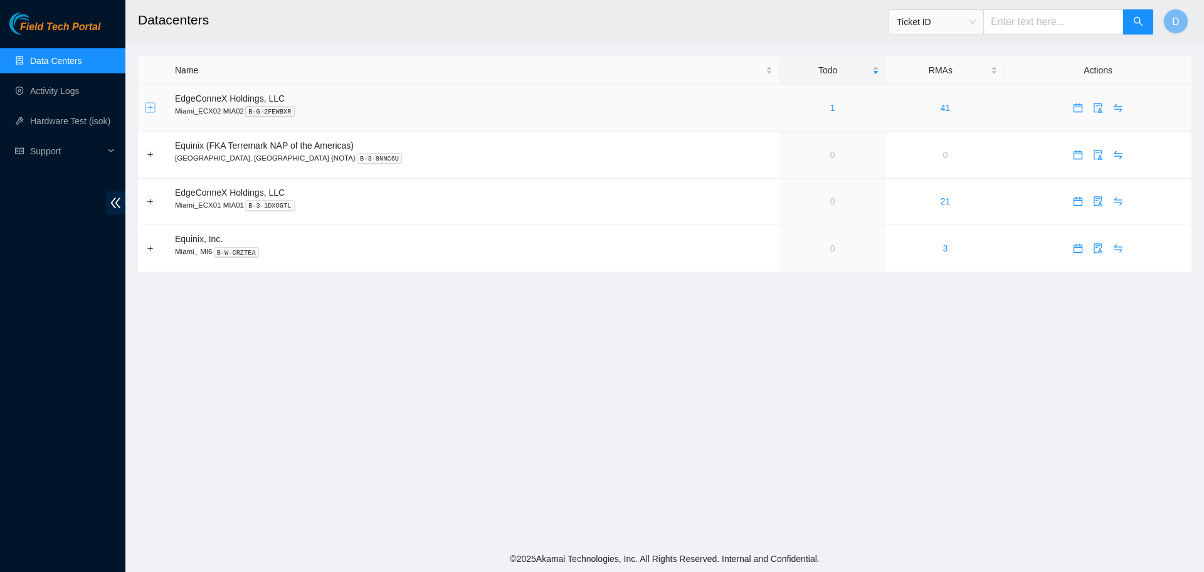
click at [149, 110] on button "Expand row" at bounding box center [150, 108] width 10 height 10
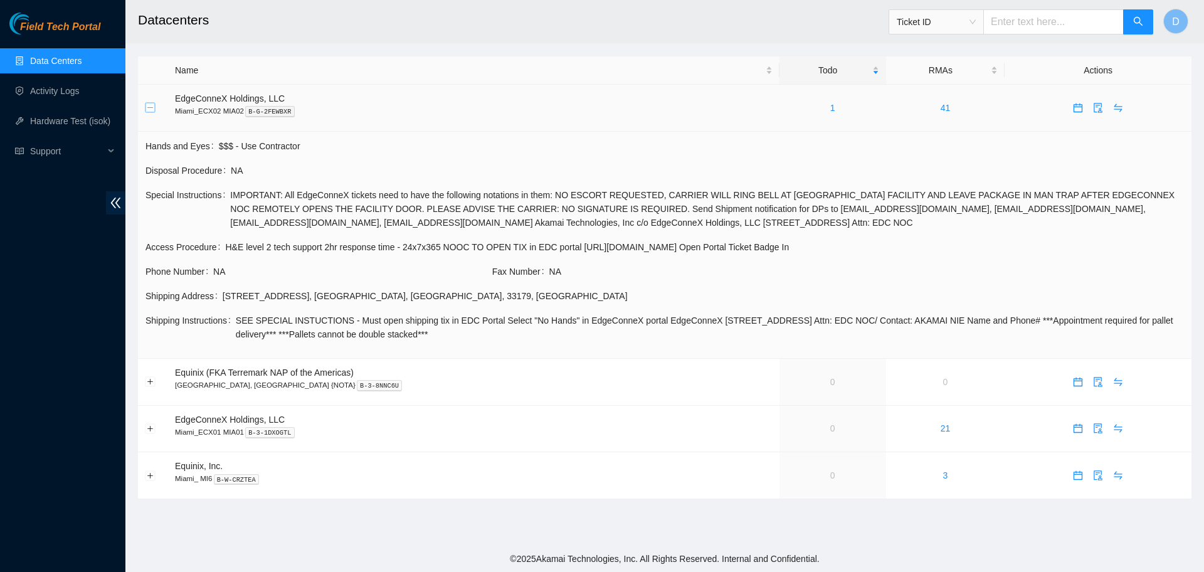
click at [148, 109] on button "Collapse row" at bounding box center [150, 108] width 10 height 10
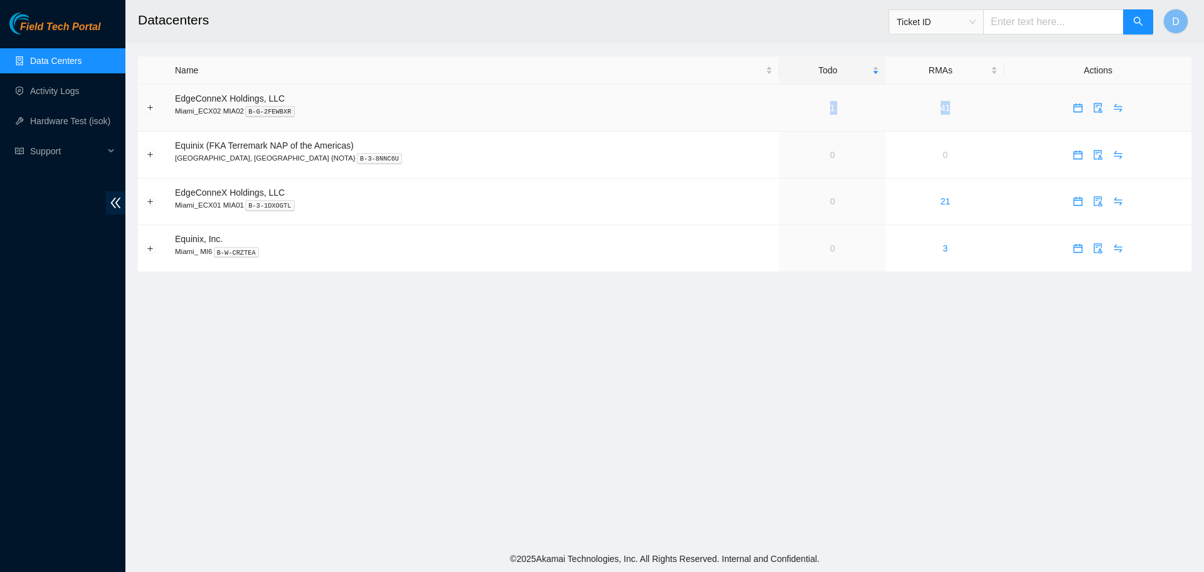
drag, startPoint x: 804, startPoint y: 102, endPoint x: 964, endPoint y: 107, distance: 159.3
click at [964, 107] on tr "EdgeConneX Holdings, LLC Miami_ECX02 MIA02 B-G-2FEWBXR 1 41" at bounding box center [664, 108] width 1053 height 47
click at [961, 112] on td "41" at bounding box center [945, 108] width 119 height 47
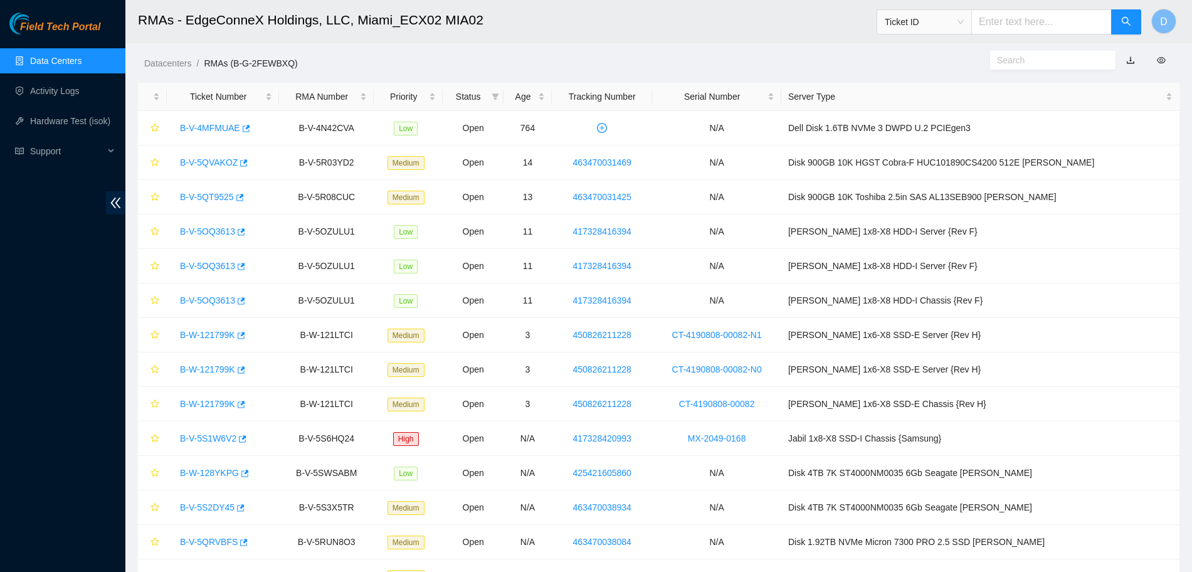
click at [82, 65] on link "Data Centers" at bounding box center [55, 61] width 51 height 10
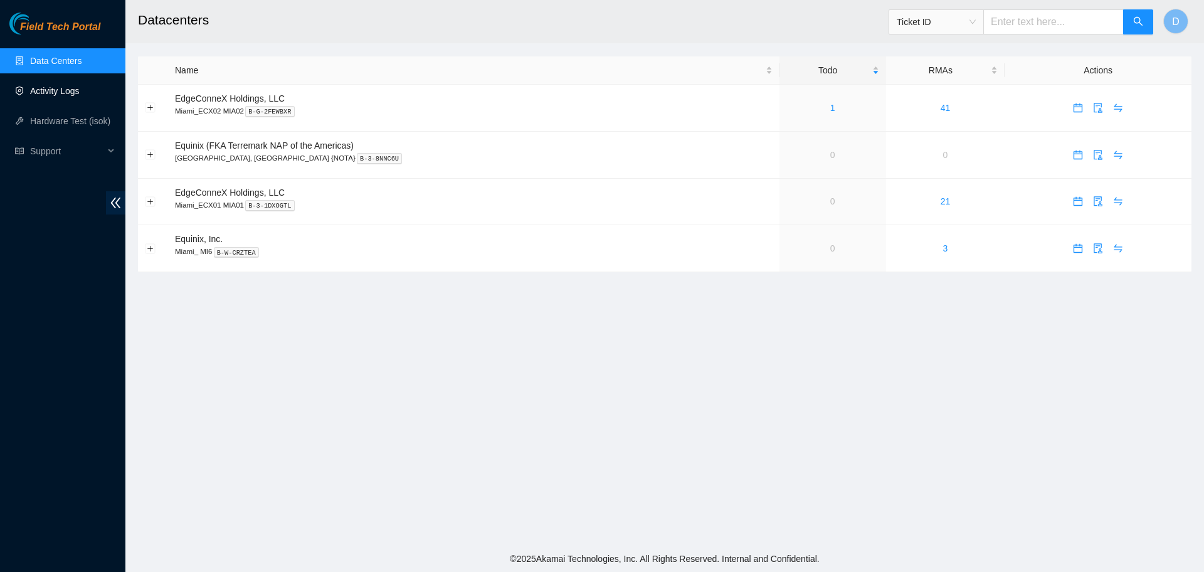
click at [30, 86] on link "Activity Logs" at bounding box center [55, 91] width 50 height 10
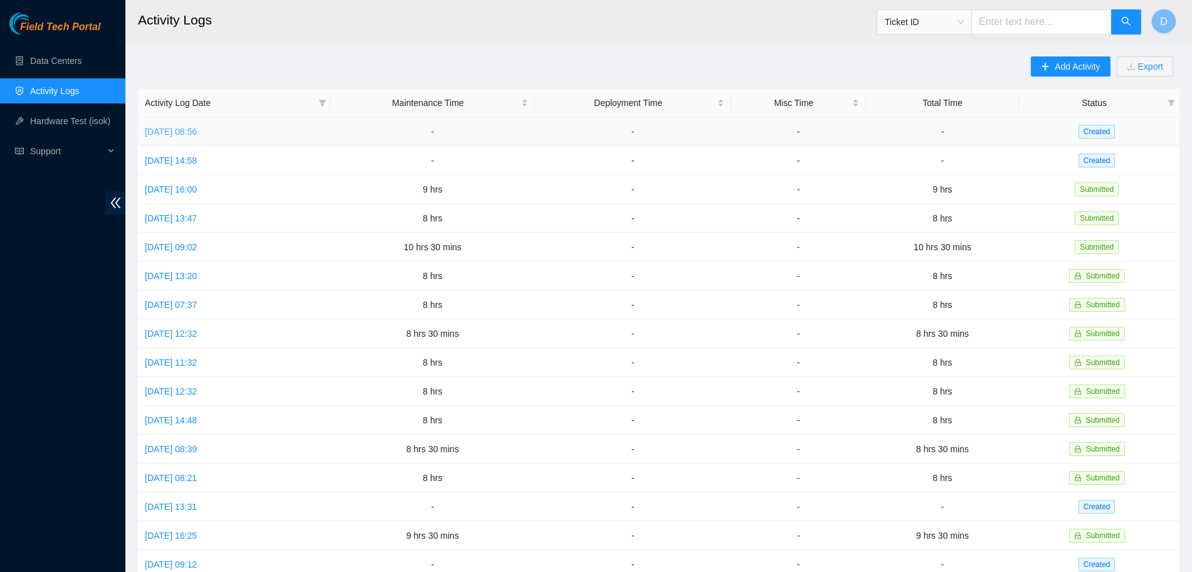
click at [197, 127] on link "Tue, 19 Aug 2025 08:56" at bounding box center [171, 132] width 52 height 10
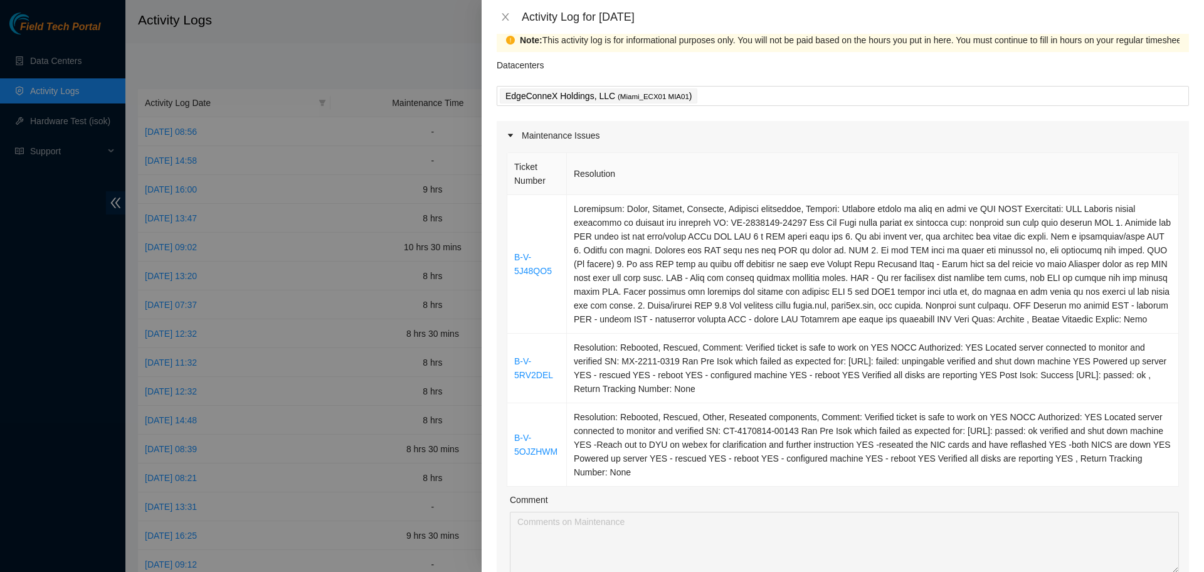
scroll to position [18, 0]
drag, startPoint x: 651, startPoint y: 254, endPoint x: 513, endPoint y: 244, distance: 138.3
click at [513, 244] on tbody "B-V-5J48QO5 B-V-5RV2DEL Resolution: Rebooted, Rescued, Comment: Verified ticket…" at bounding box center [842, 343] width 671 height 292
copy tbody "B-V-5J48QO5 Resolution: Other, Rescued, Rebooted, Reseated components, Comment:…"
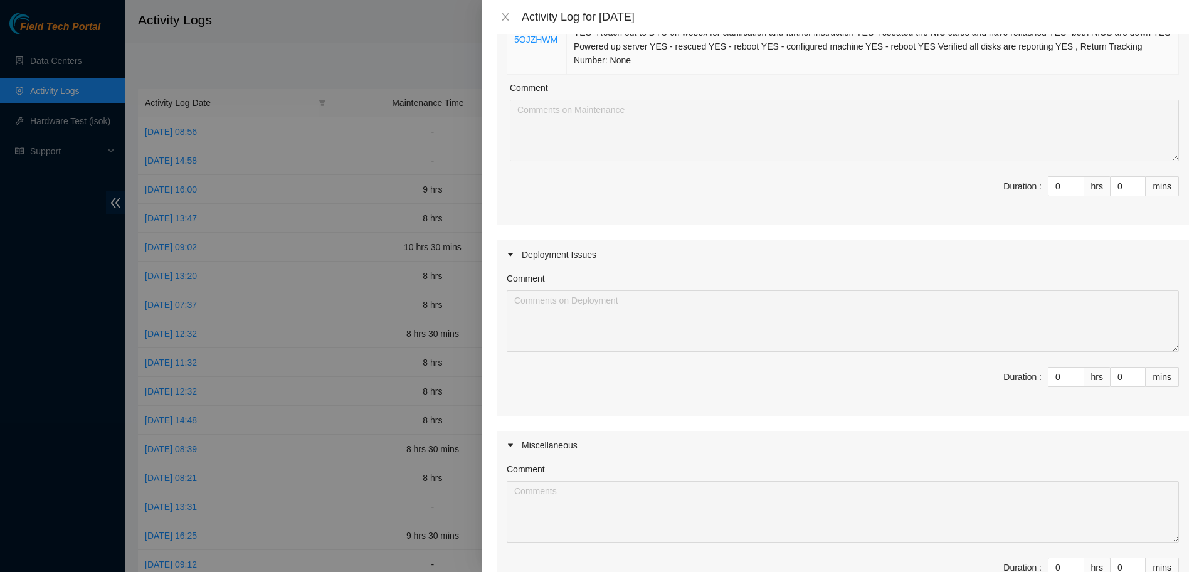
scroll to position [253, 0]
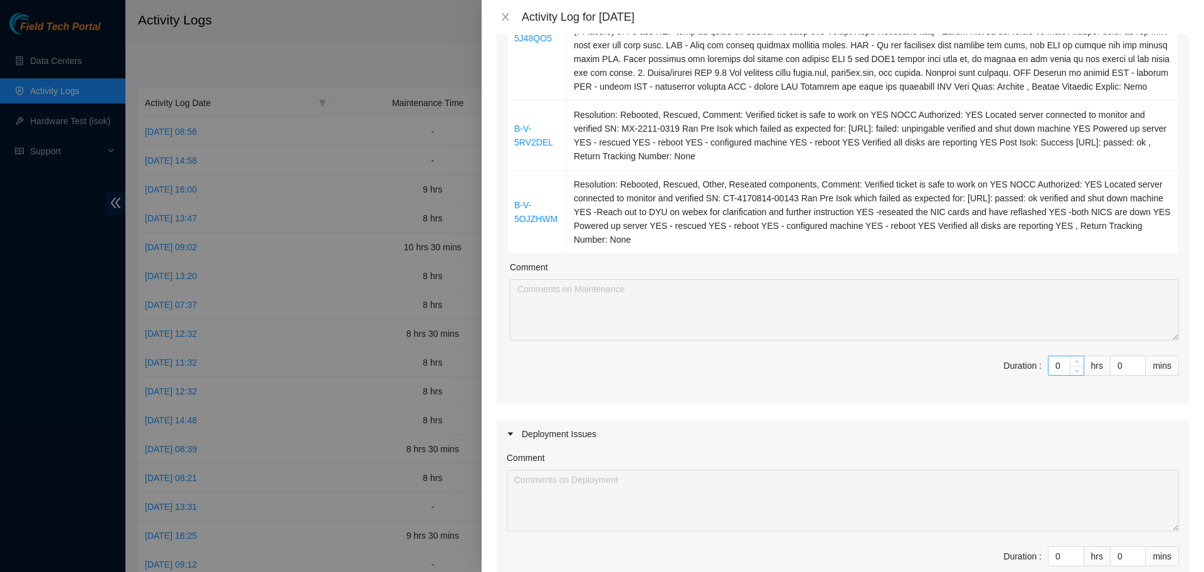
click at [1053, 363] on input "0" at bounding box center [1065, 365] width 35 height 19
type input "8"
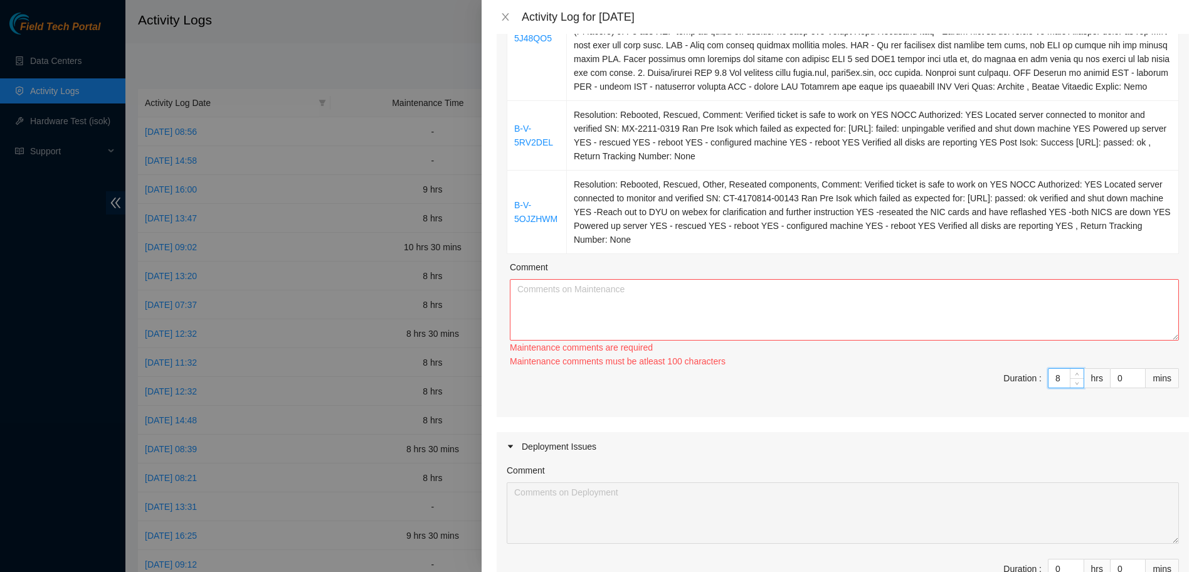
type input "8"
click at [769, 307] on textarea "Comment" at bounding box center [844, 309] width 669 height 61
paste textarea "B-V-5J48QO5 Resolution: Other, Rescued, Rebooted, Reseated components, Comment:…"
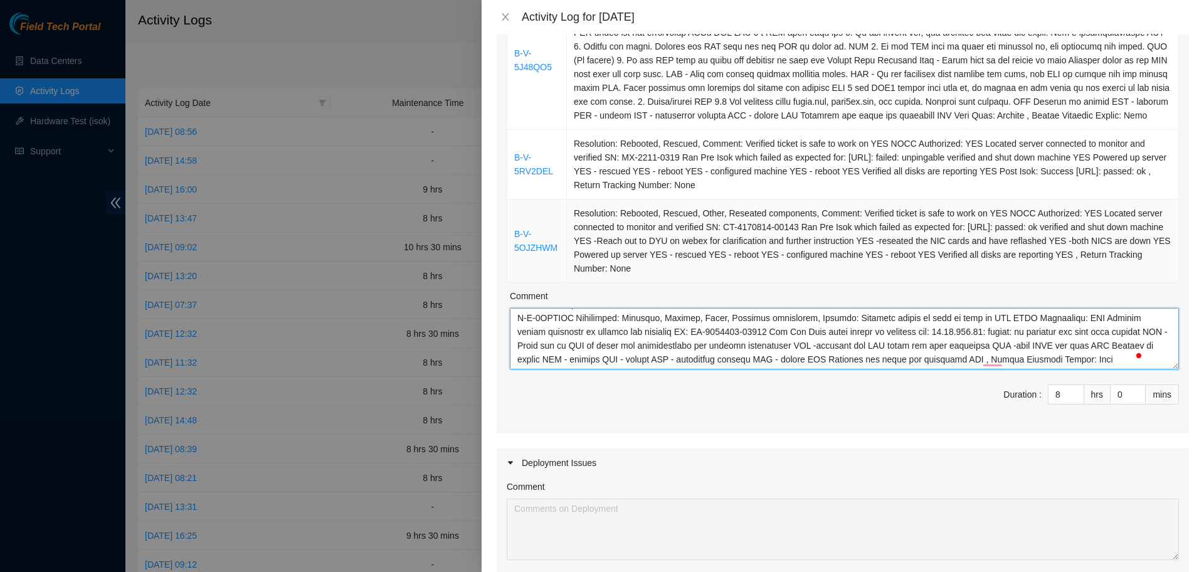
scroll to position [355, 0]
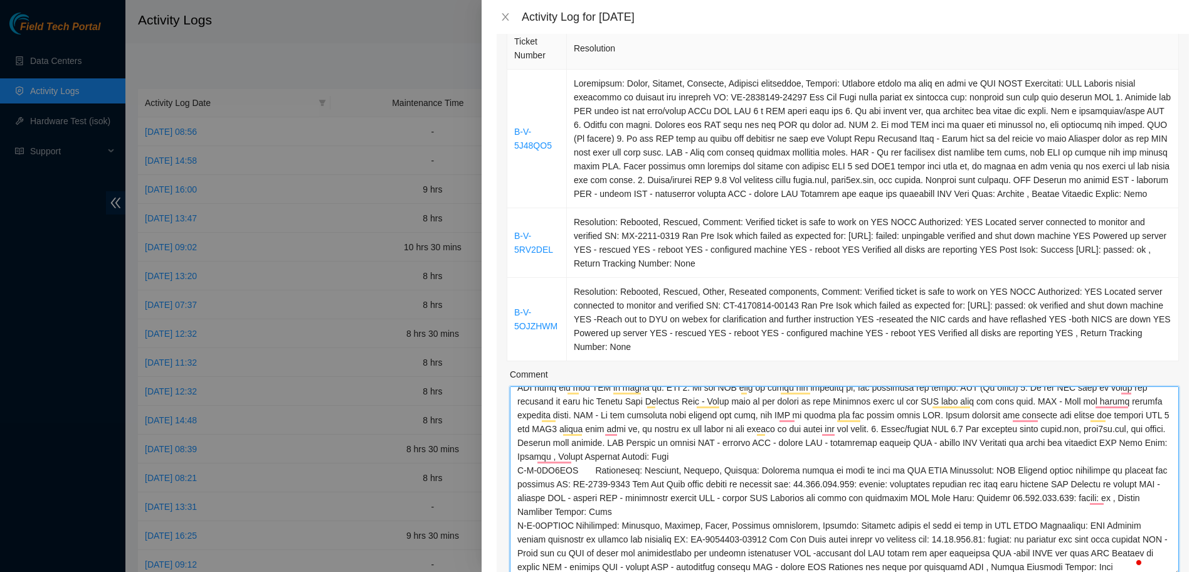
drag, startPoint x: 1163, startPoint y: 440, endPoint x: 1156, endPoint y: 559, distance: 120.0
click at [1161, 569] on div "Activity Log for 19-08-2025 Note: This activity log is for informational purpos…" at bounding box center [843, 286] width 722 height 572
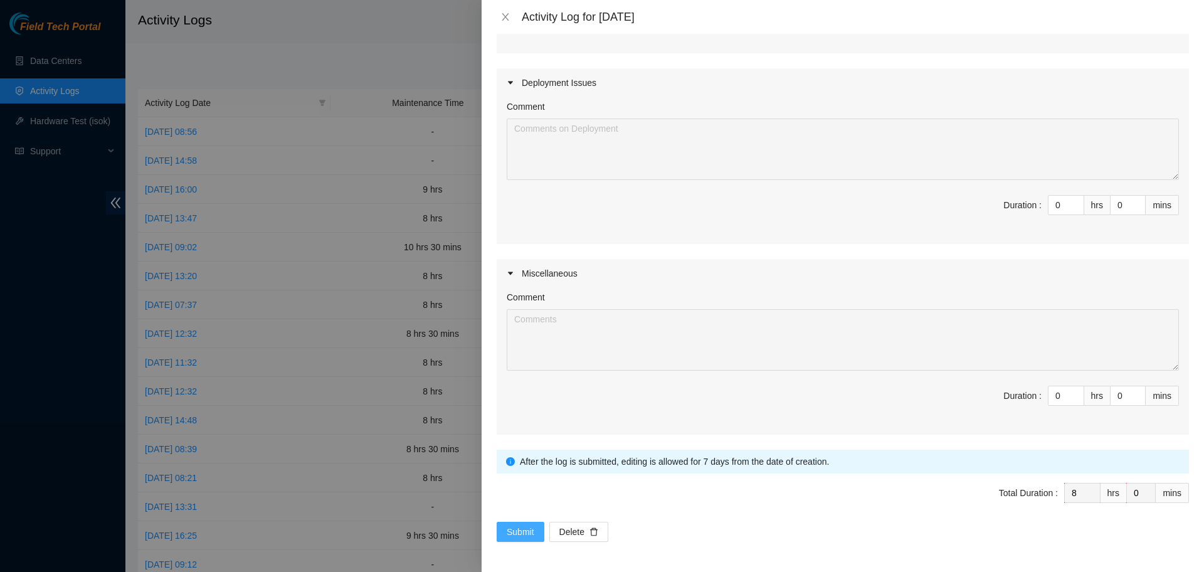
type textarea "B-V-5J48QO5 Resolution: Other, Rescued, Rebooted, Reseated components, Comment:…"
click at [531, 525] on span "Submit" at bounding box center [521, 532] width 28 height 14
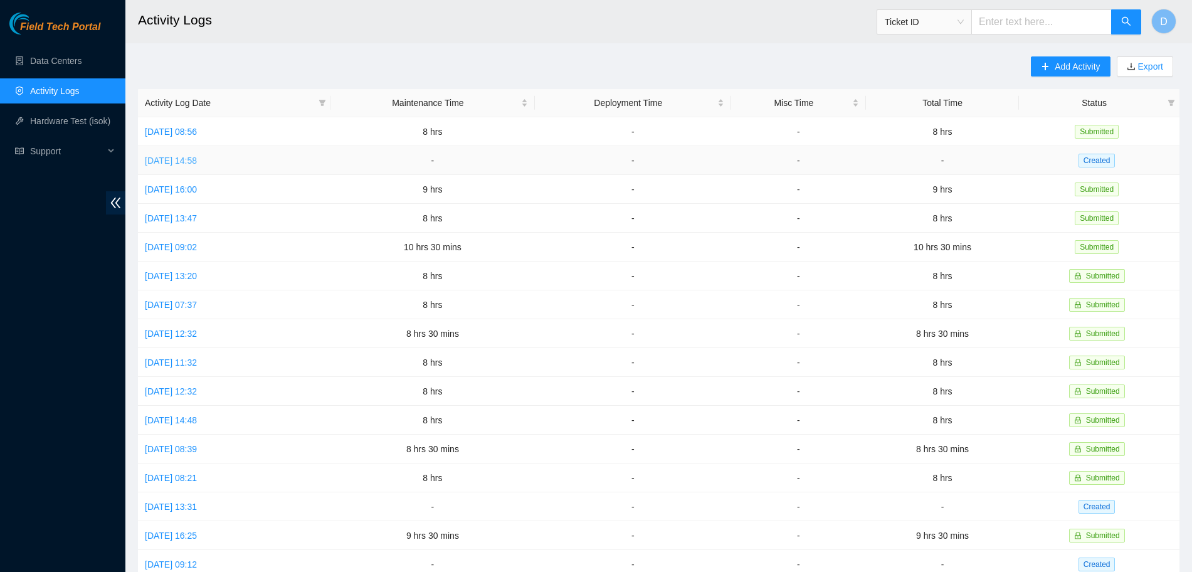
click at [197, 159] on link "Mon, 18 Aug 2025 14:58" at bounding box center [171, 160] width 52 height 10
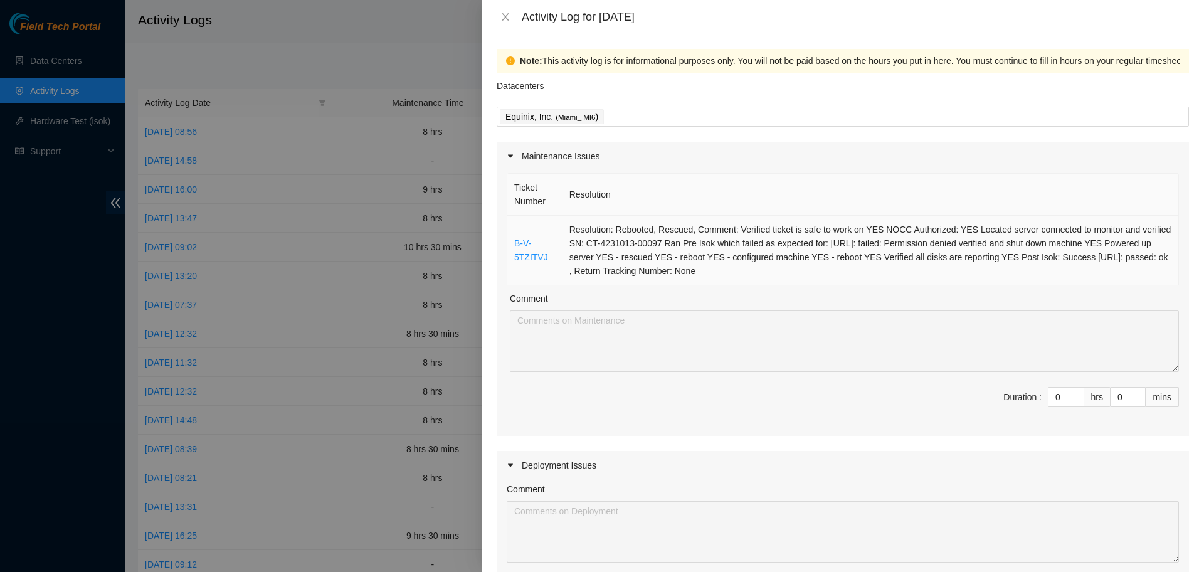
drag, startPoint x: 739, startPoint y: 273, endPoint x: 512, endPoint y: 234, distance: 230.2
click at [512, 234] on tr "B-V-5TZITVJ Resolution: Rebooted, Rescued, Comment: Verified ticket is safe to …" at bounding box center [842, 251] width 671 height 70
copy tr "B-V-5TZITVJ Resolution: Rebooted, Rescued, Comment: Verified ticket is safe to …"
click at [1050, 397] on input "0" at bounding box center [1065, 396] width 35 height 19
type input "7"
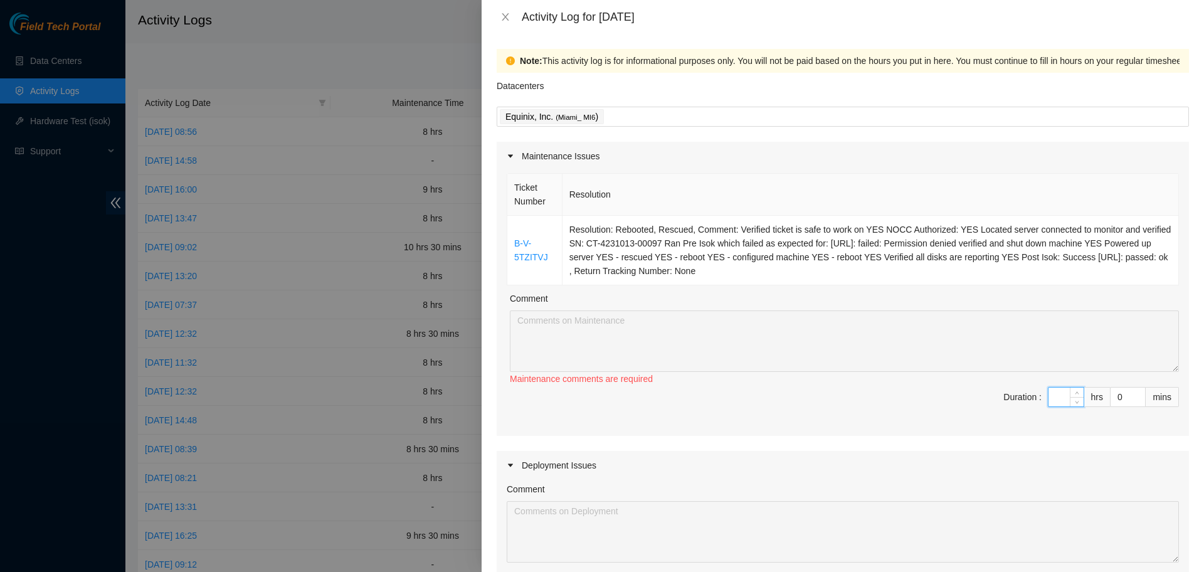
type input "7"
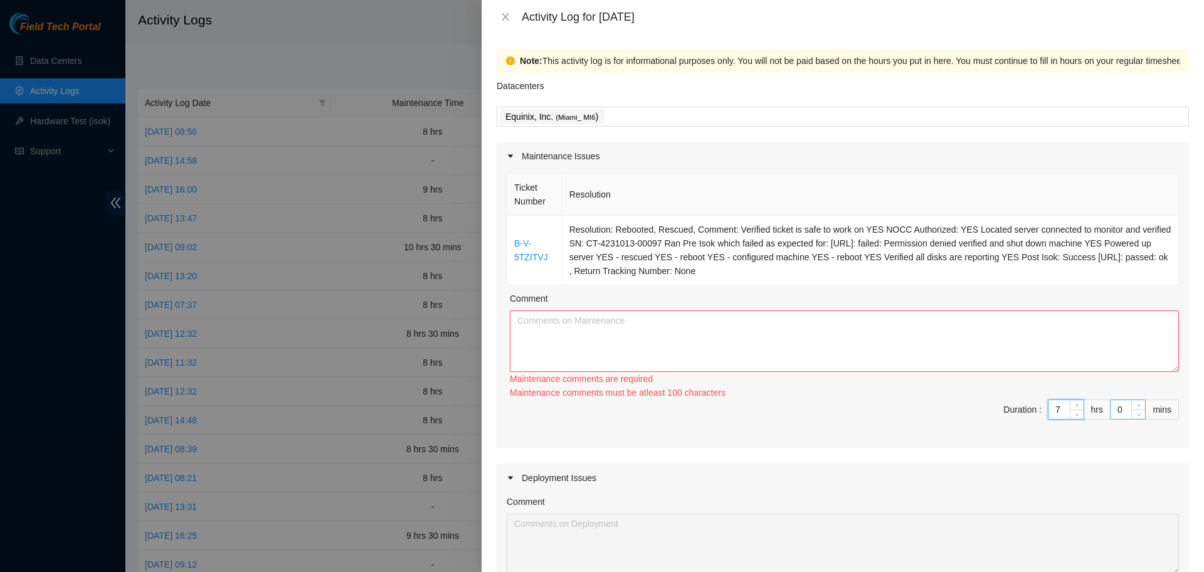
type input "7"
click at [1113, 403] on input "0" at bounding box center [1127, 409] width 34 height 19
type input "3"
type input "30"
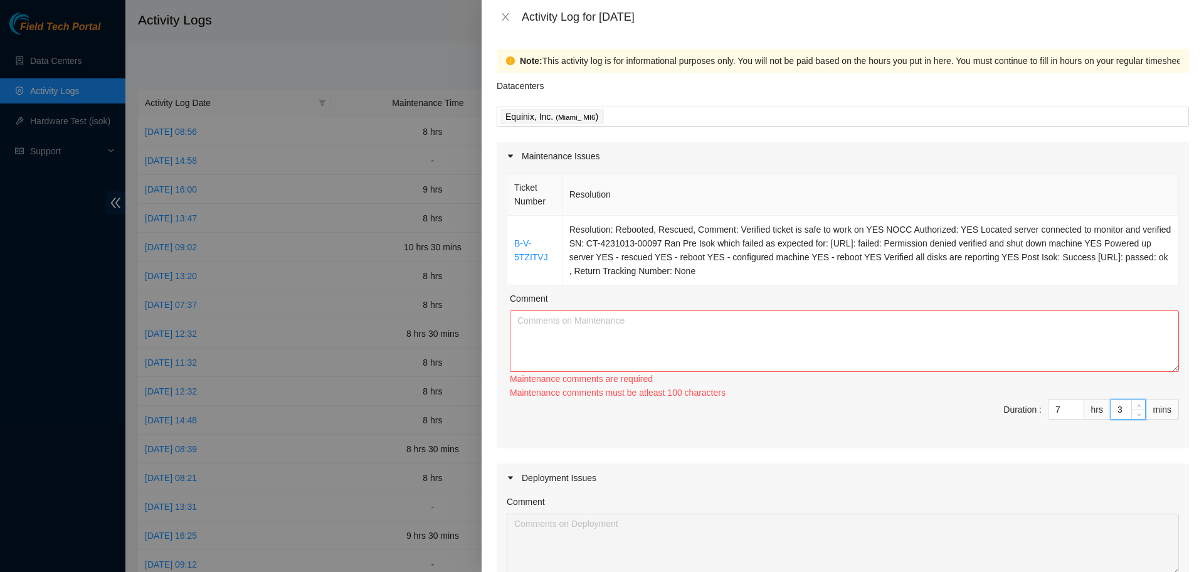
type input "30"
click at [887, 347] on textarea "Comment" at bounding box center [844, 340] width 669 height 61
paste textarea "B-V-5TZITVJ Resolution: Rebooted, Rescued, Comment: Verified ticket is safe to …"
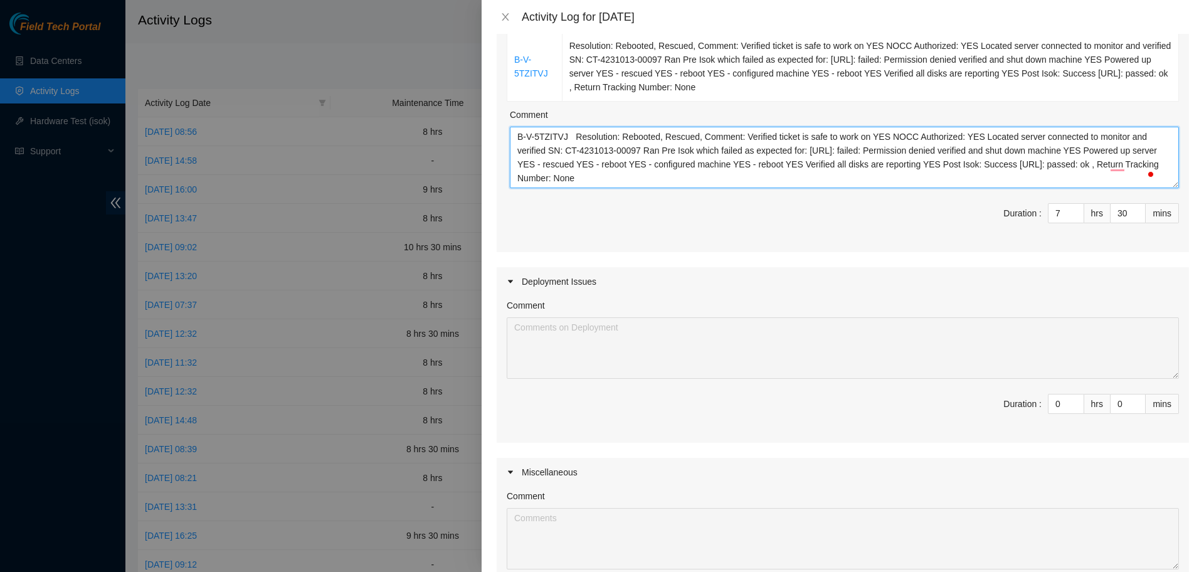
scroll to position [394, 0]
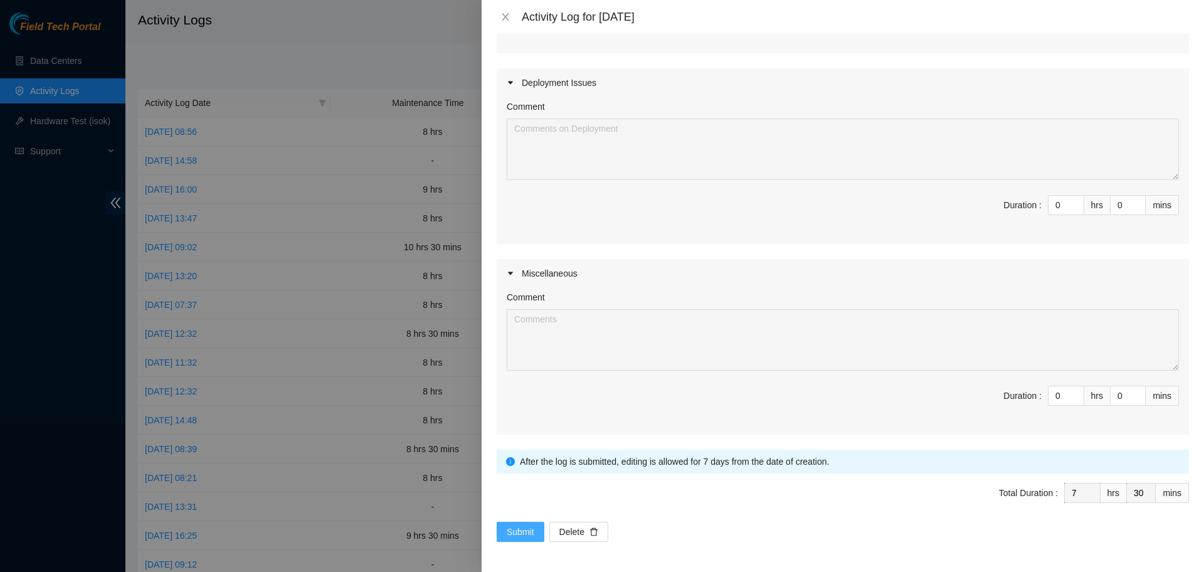
type textarea "B-V-5TZITVJ Resolution: Rebooted, Rescued, Comment: Verified ticket is safe to …"
click at [519, 525] on span "Submit" at bounding box center [521, 532] width 28 height 14
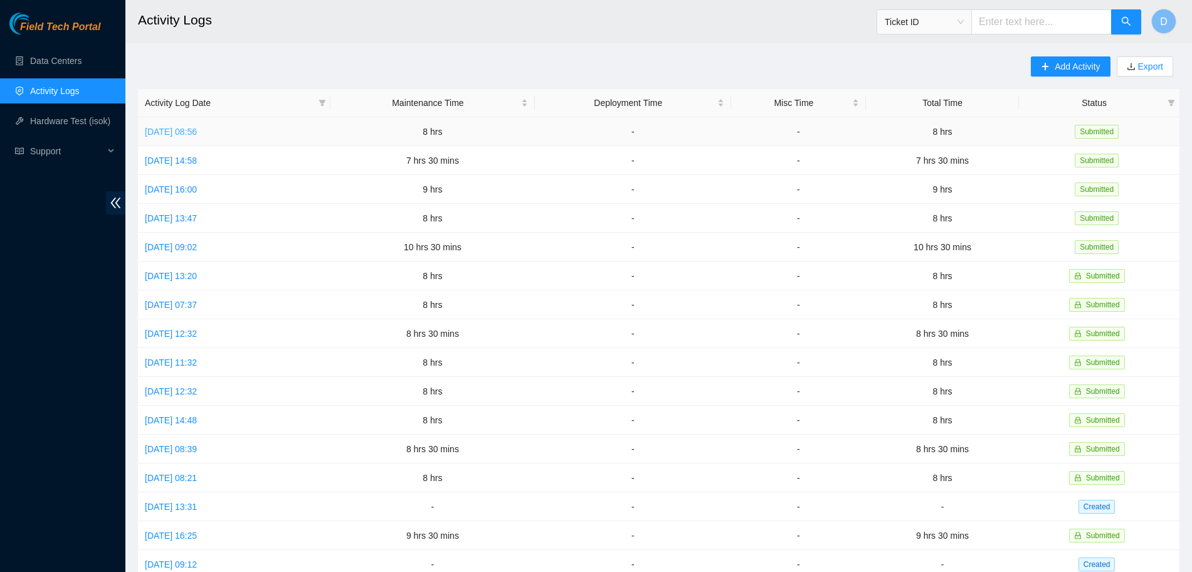
click at [197, 131] on link "Tue, 19 Aug 2025 08:56" at bounding box center [171, 132] width 52 height 10
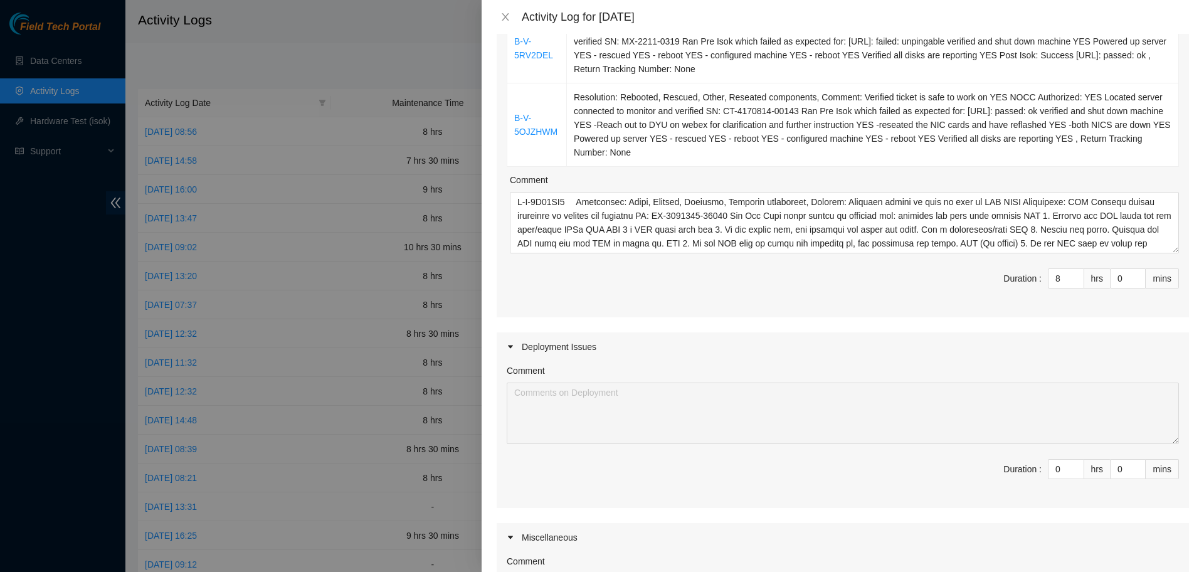
scroll to position [313, 0]
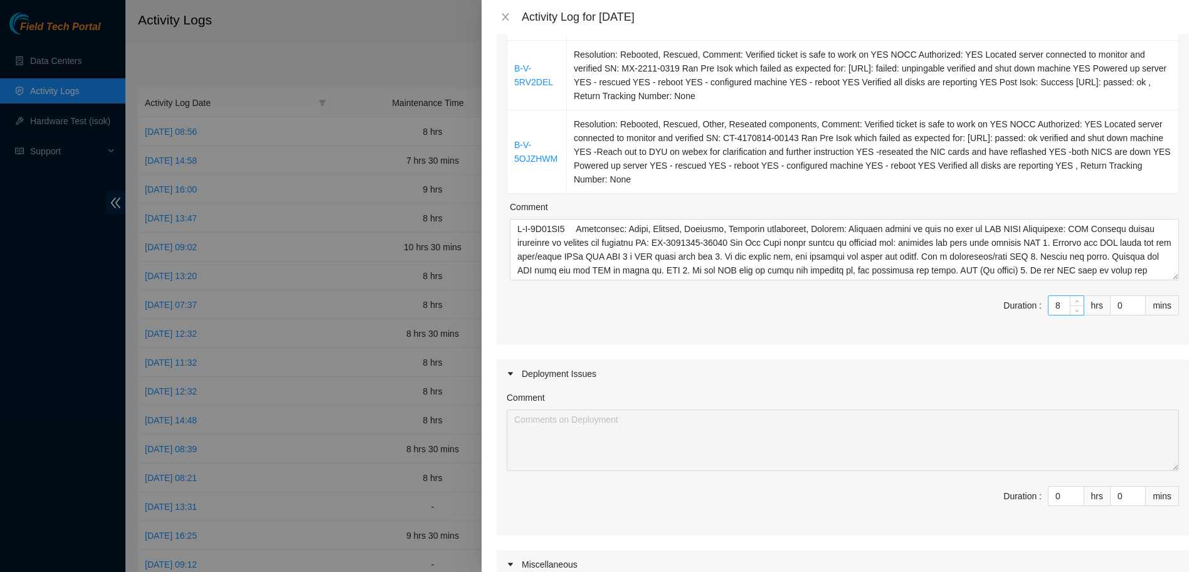
click at [1053, 302] on input "8" at bounding box center [1065, 305] width 35 height 19
type input "0"
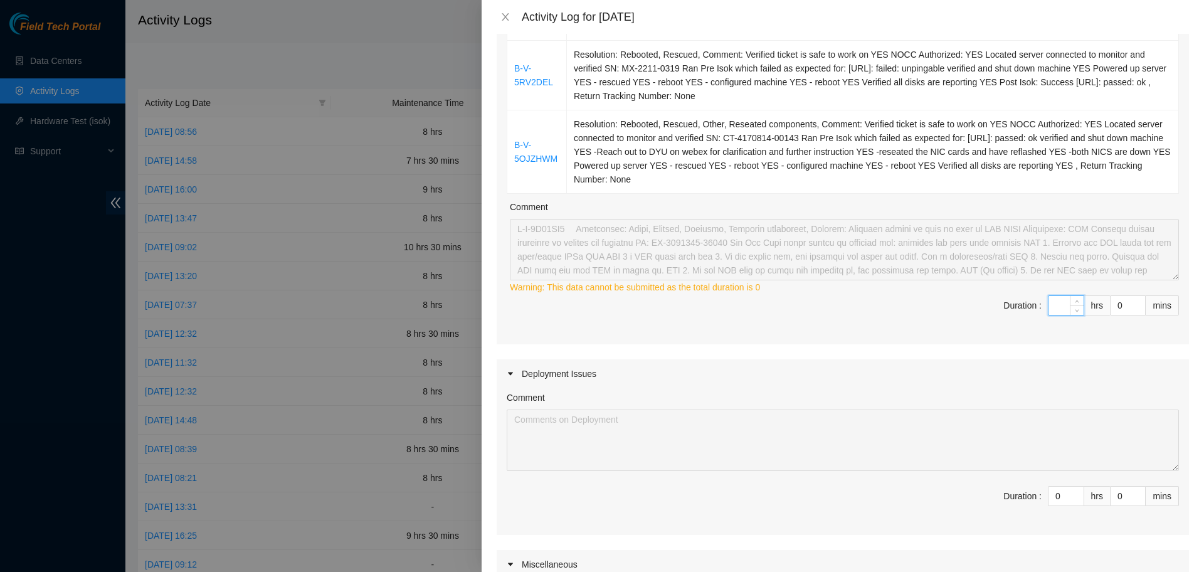
type input "7"
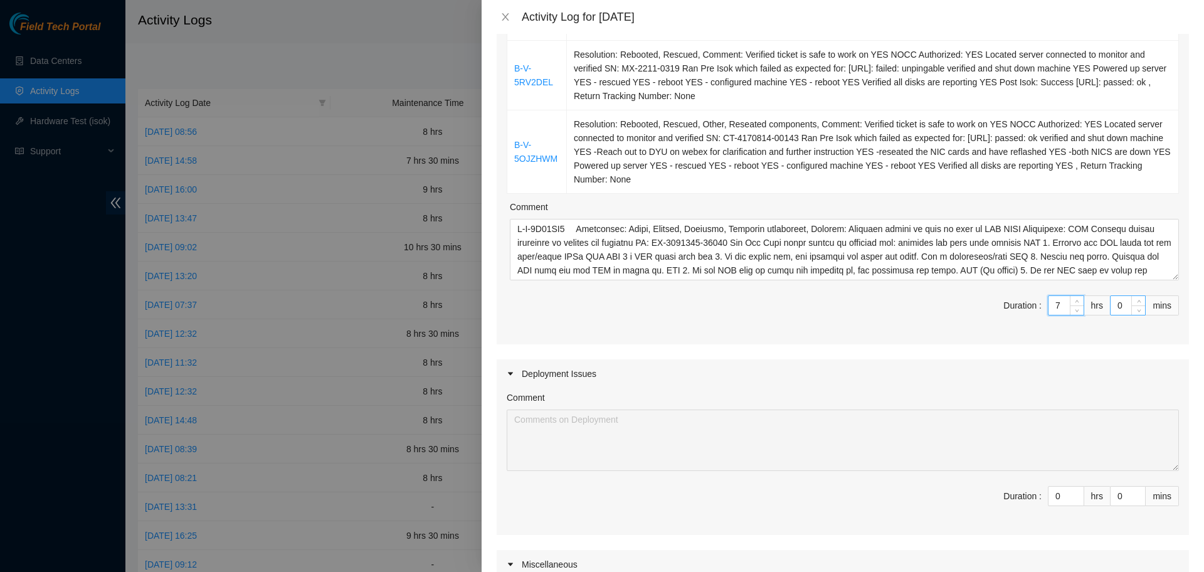
type input "7"
click at [1112, 306] on input "0" at bounding box center [1127, 305] width 34 height 19
click at [1110, 307] on input "0" at bounding box center [1127, 305] width 34 height 19
type input "30"
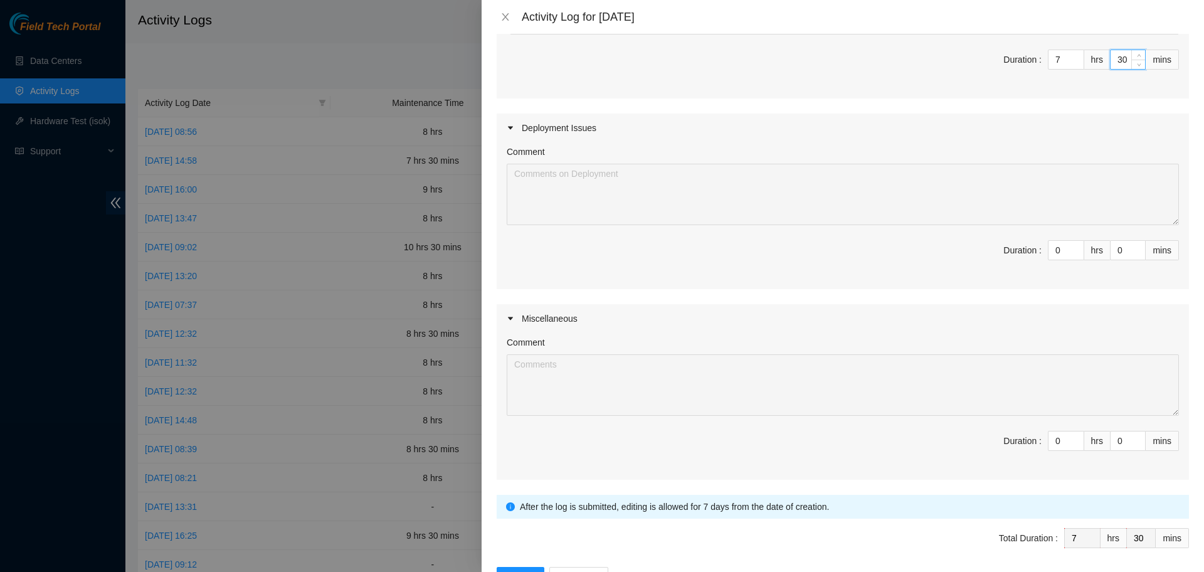
scroll to position [604, 0]
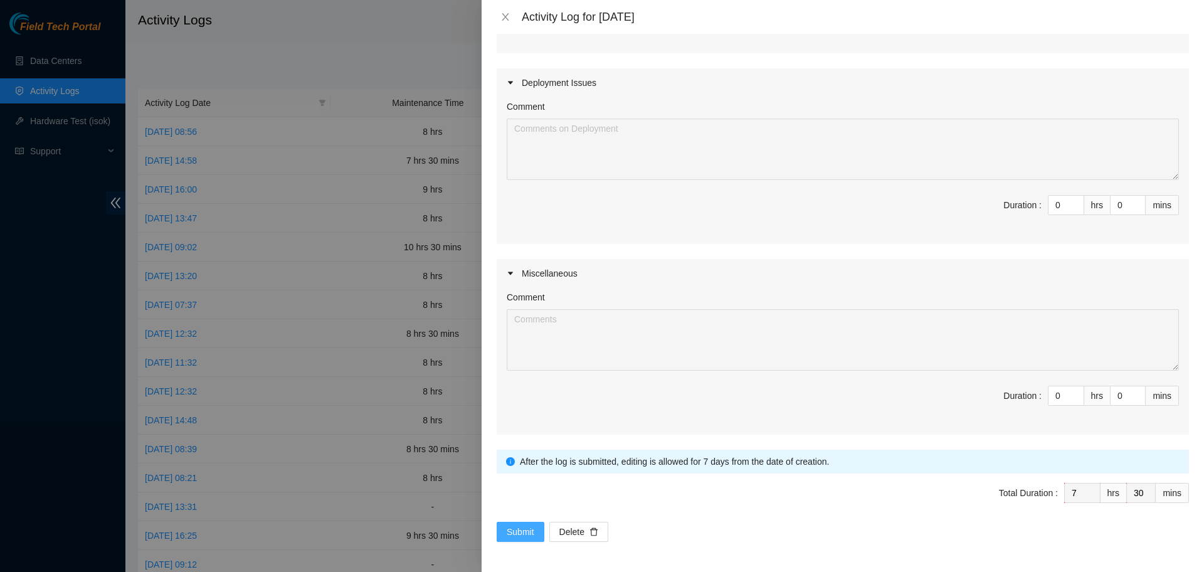
type input "30"
click at [513, 535] on span "Submit" at bounding box center [521, 532] width 28 height 14
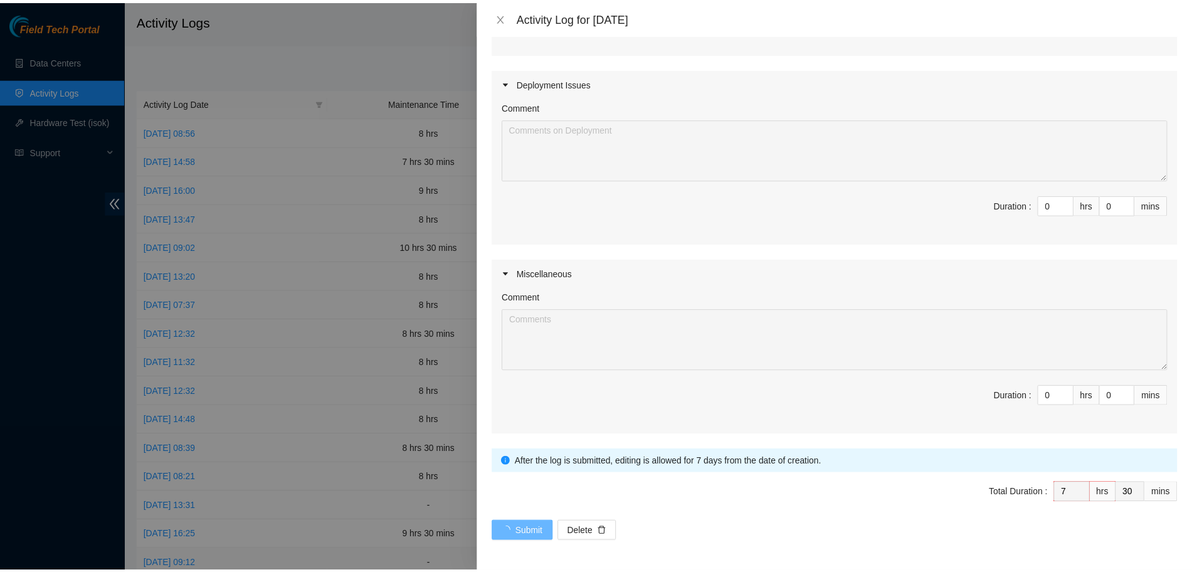
scroll to position [0, 0]
